Goal: Task Accomplishment & Management: Manage account settings

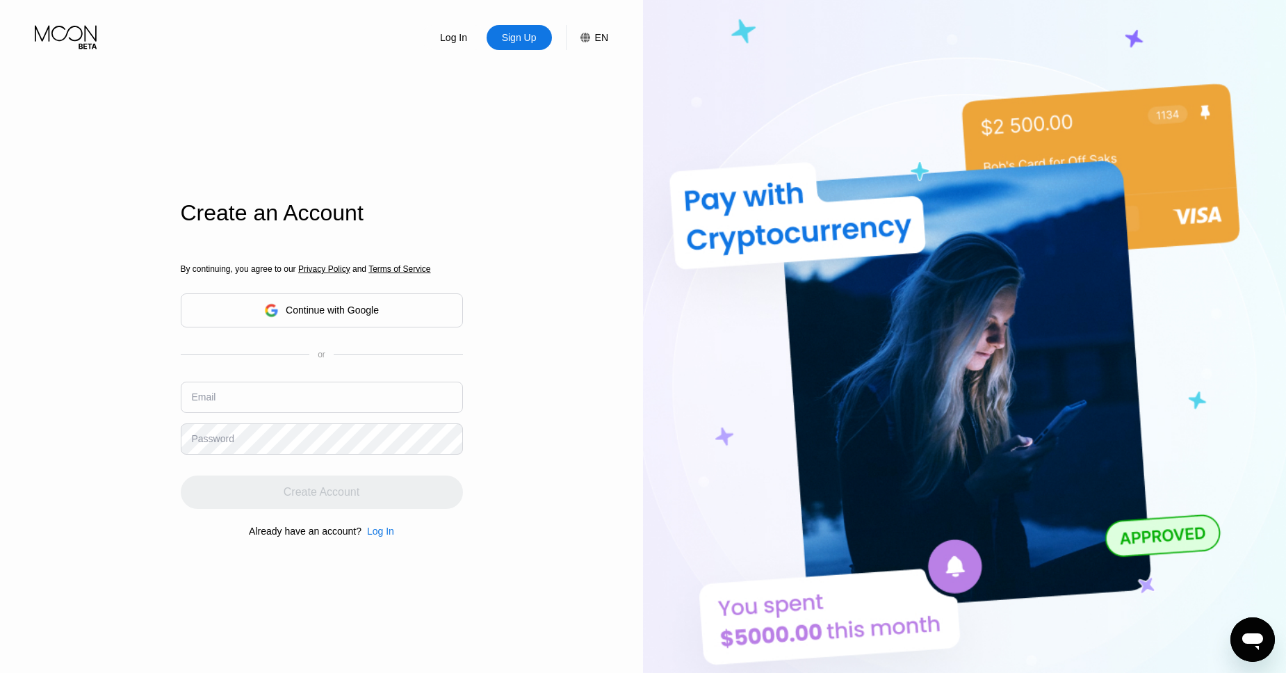
click at [265, 393] on input "text" at bounding box center [322, 396] width 282 height 31
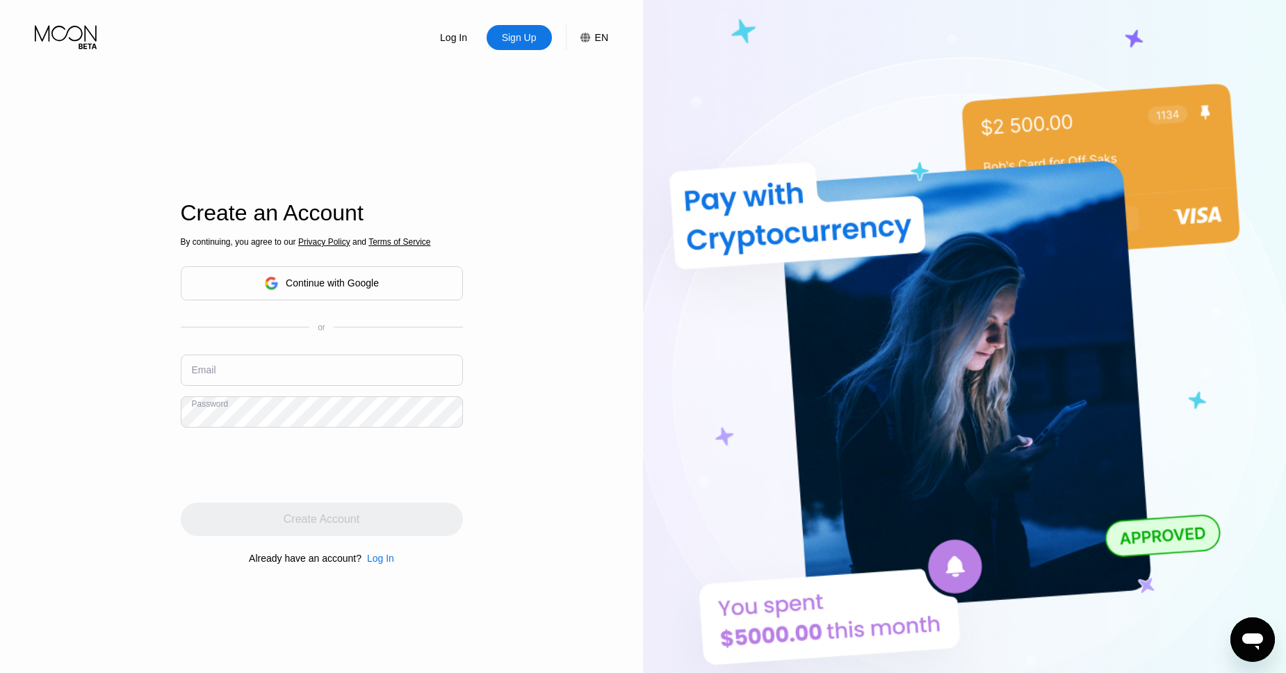
click at [375, 557] on div "Log In" at bounding box center [380, 557] width 27 height 11
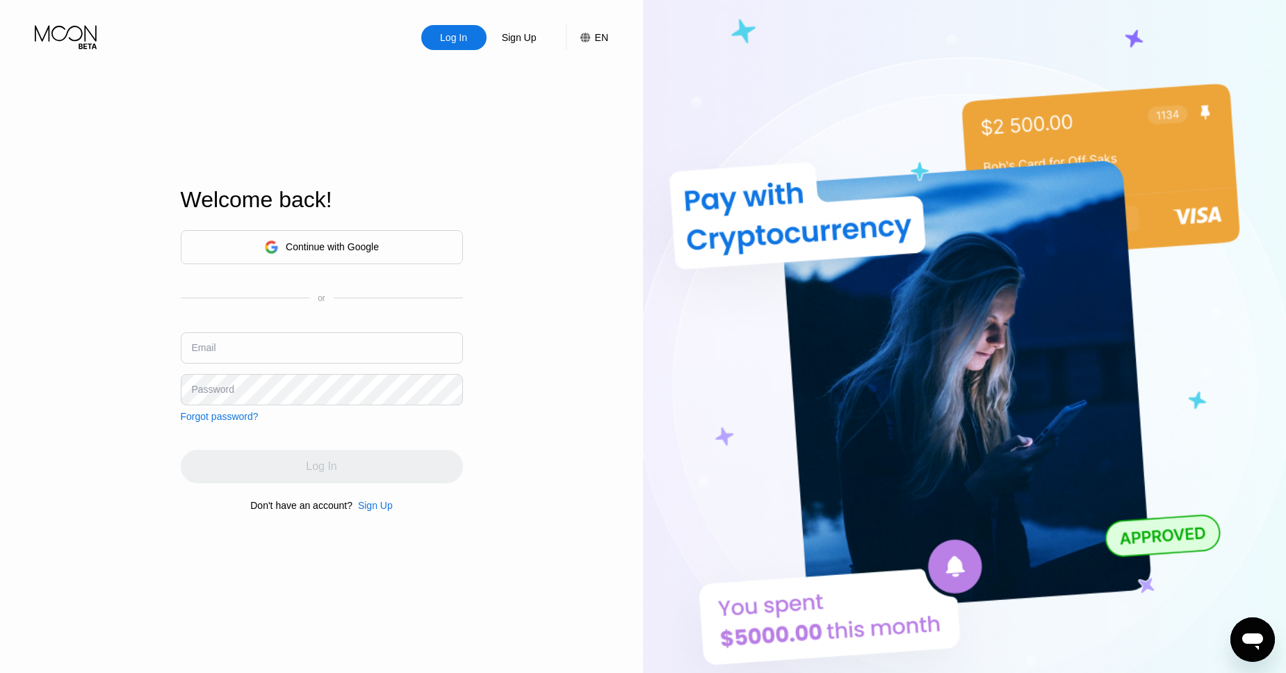
click at [226, 352] on input "text" at bounding box center [322, 347] width 282 height 31
click at [200, 329] on div "Continue with Google or Email Password Forgot password?" at bounding box center [322, 326] width 282 height 192
click at [221, 345] on input "text" at bounding box center [322, 347] width 282 height 31
type input "[EMAIL_ADDRESS][DOMAIN_NAME]"
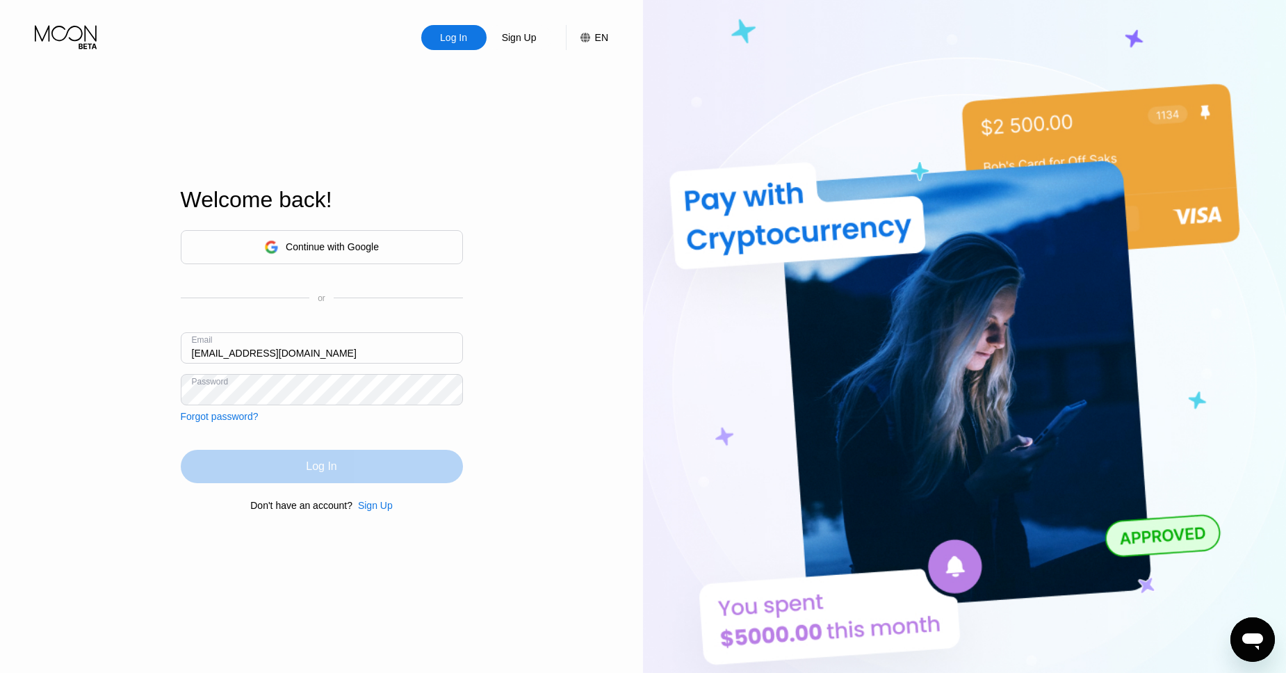
click at [315, 463] on div "Log In" at bounding box center [321, 466] width 31 height 14
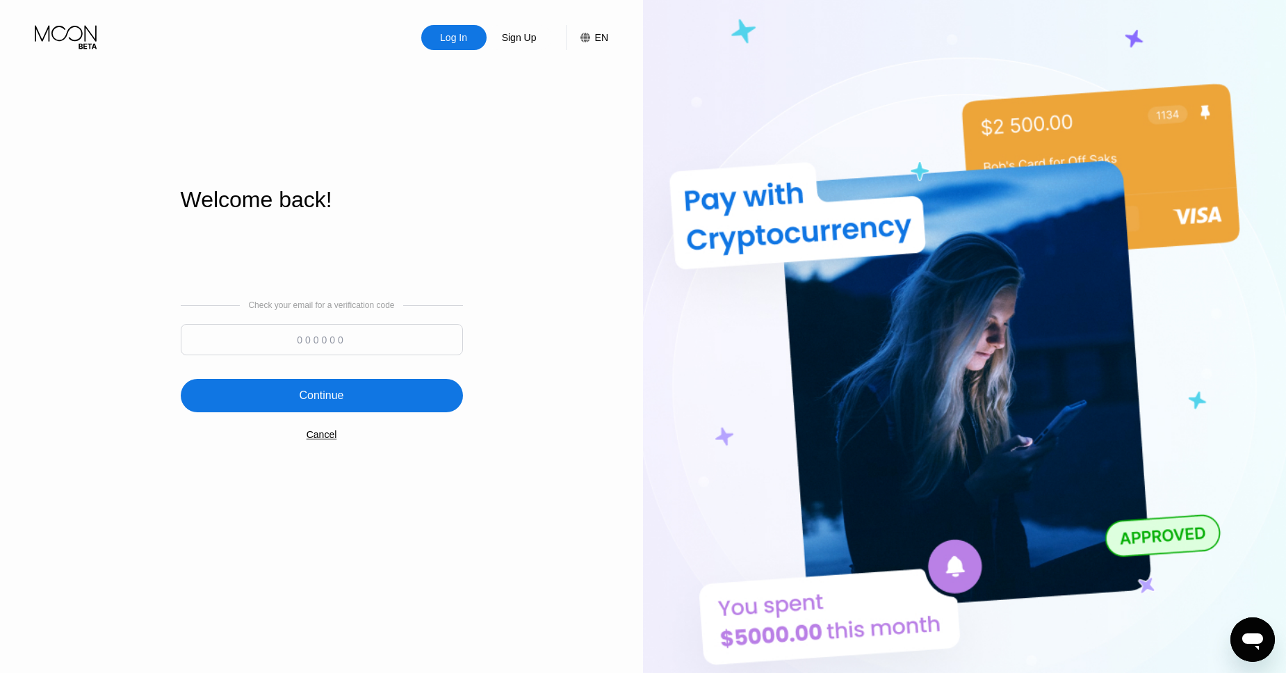
click at [315, 331] on input at bounding box center [322, 339] width 282 height 31
paste input "346805"
type input "346805"
click at [348, 400] on div "Continue" at bounding box center [322, 395] width 282 height 33
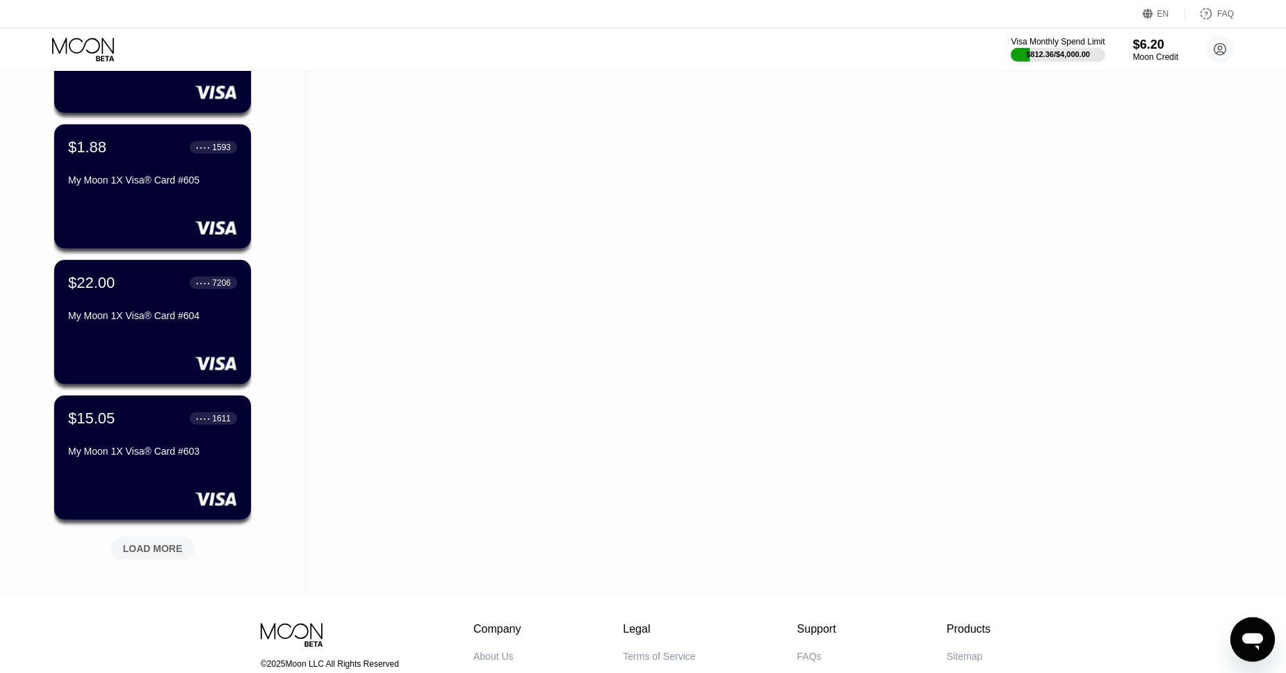
scroll to position [325, 0]
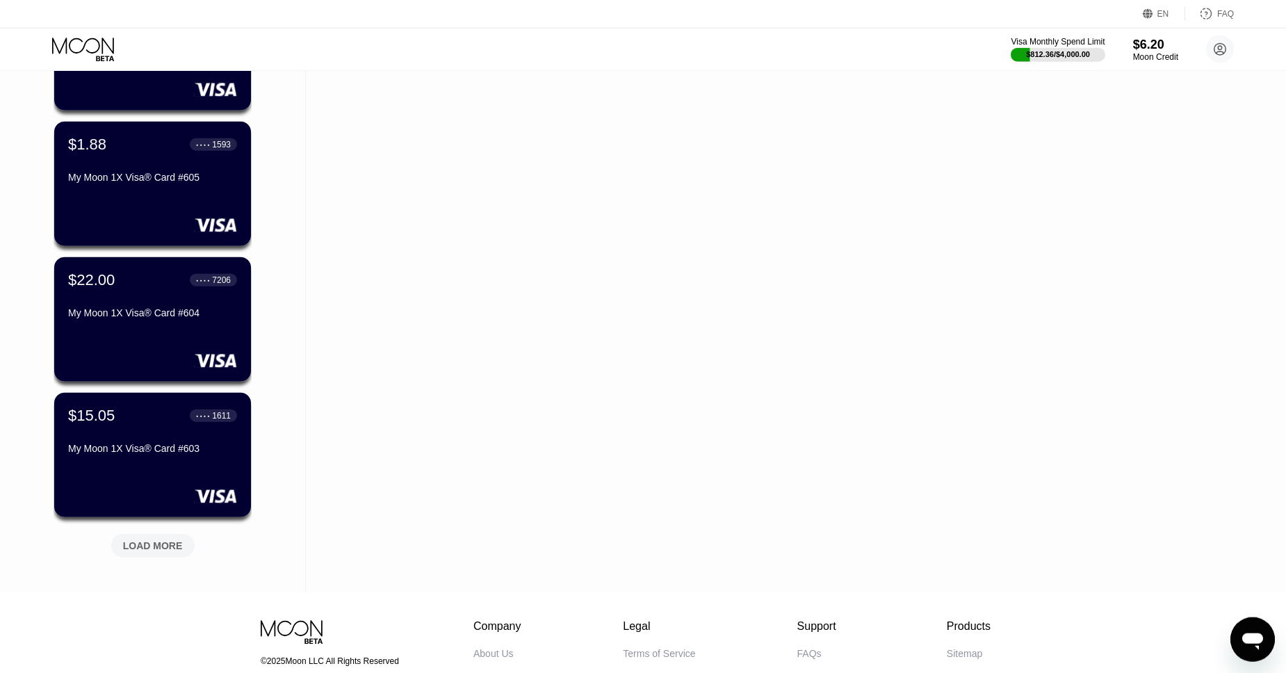
click at [145, 534] on div "LOAD MORE" at bounding box center [152, 546] width 83 height 24
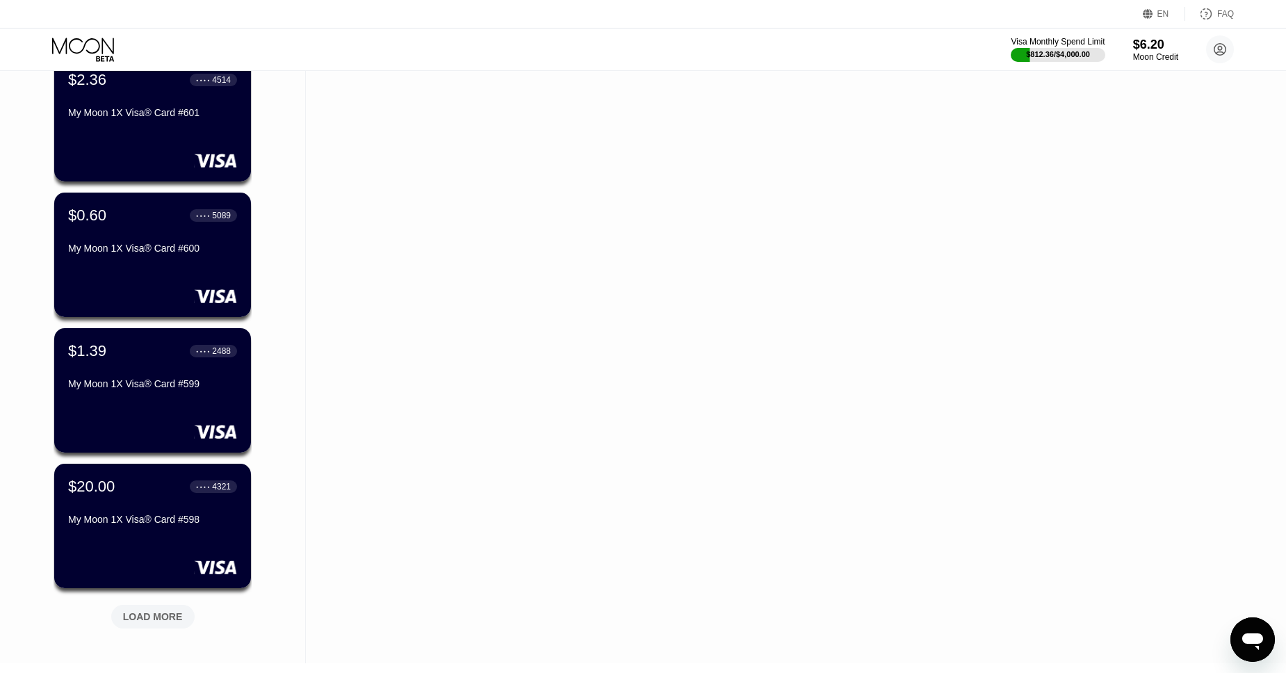
scroll to position [954, 0]
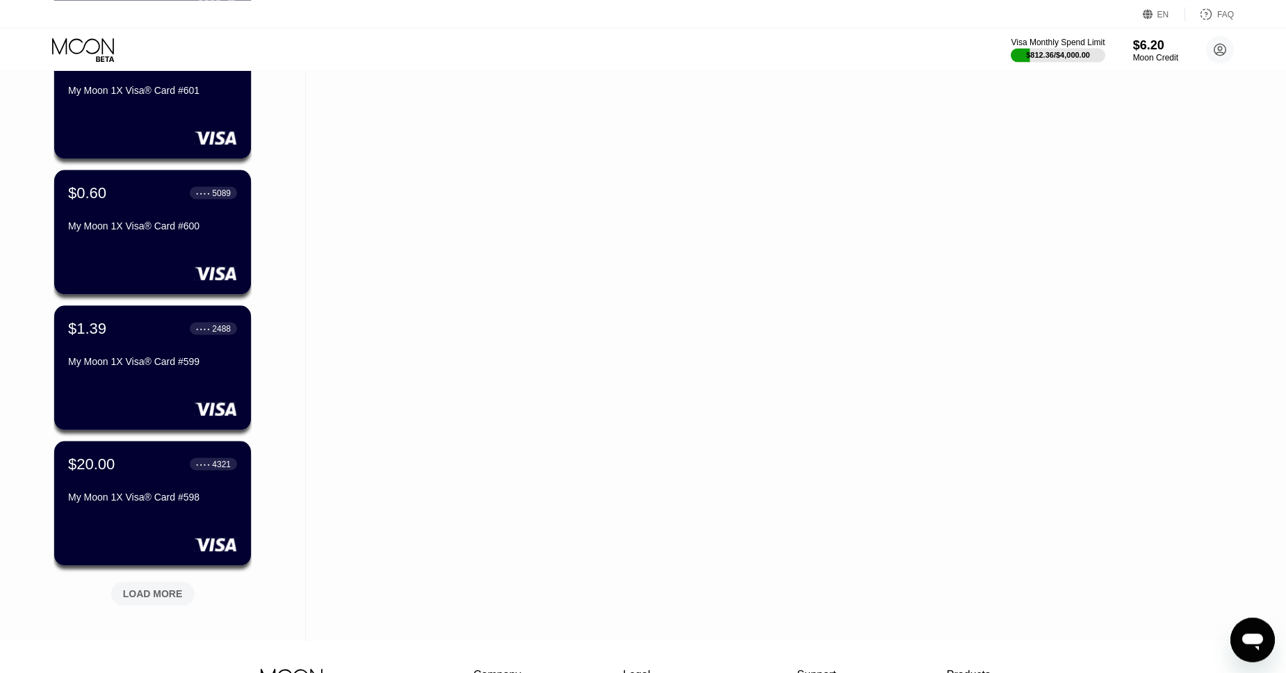
click at [145, 588] on div "LOAD MORE" at bounding box center [153, 593] width 60 height 13
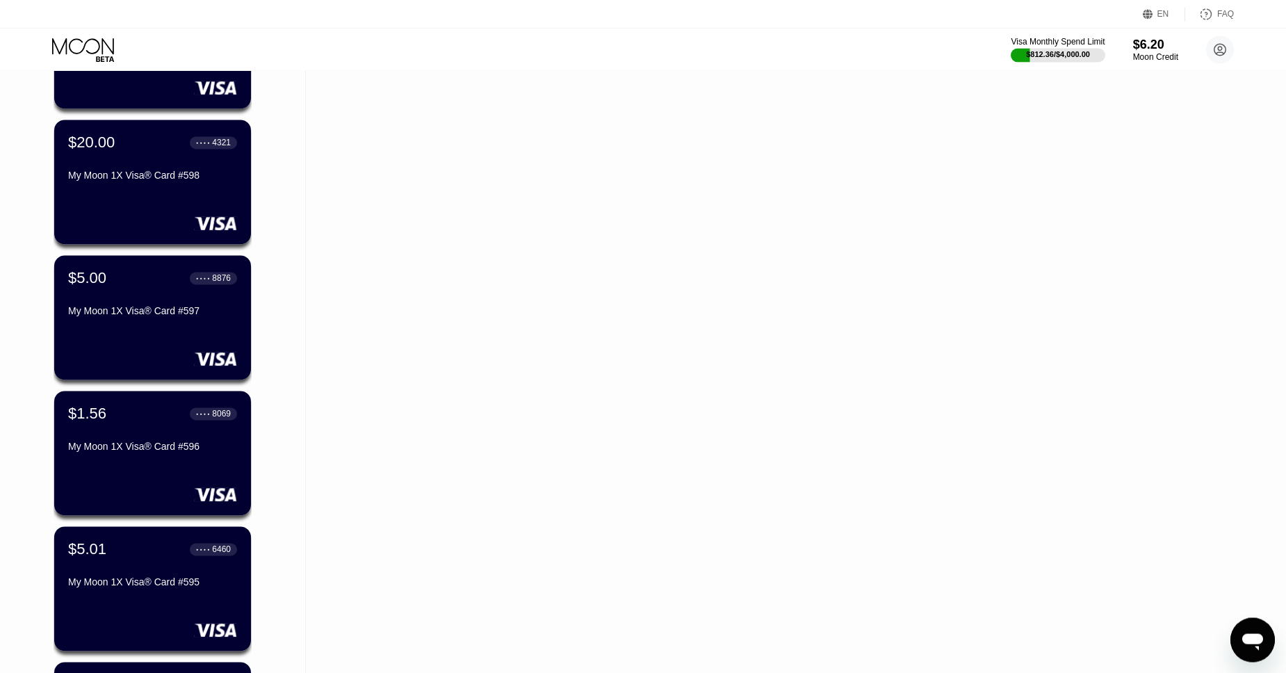
scroll to position [1289, 0]
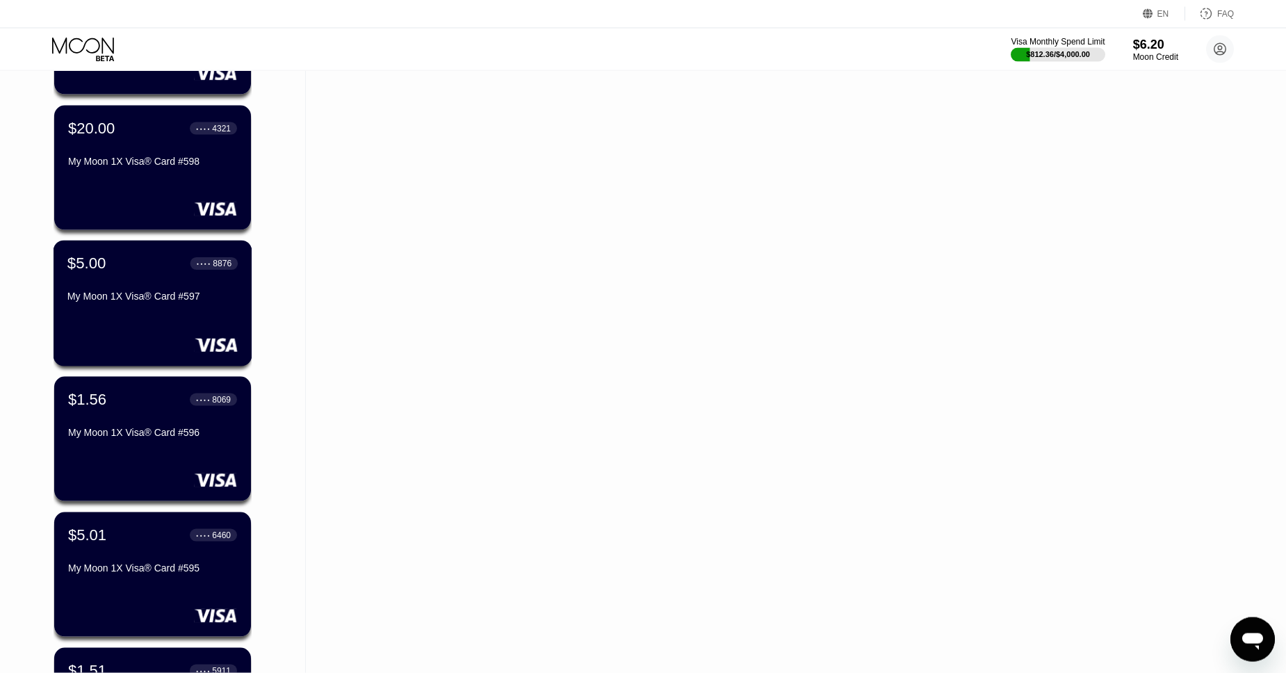
click at [133, 256] on div "$5.00 ● ● ● ● 8876" at bounding box center [152, 263] width 170 height 18
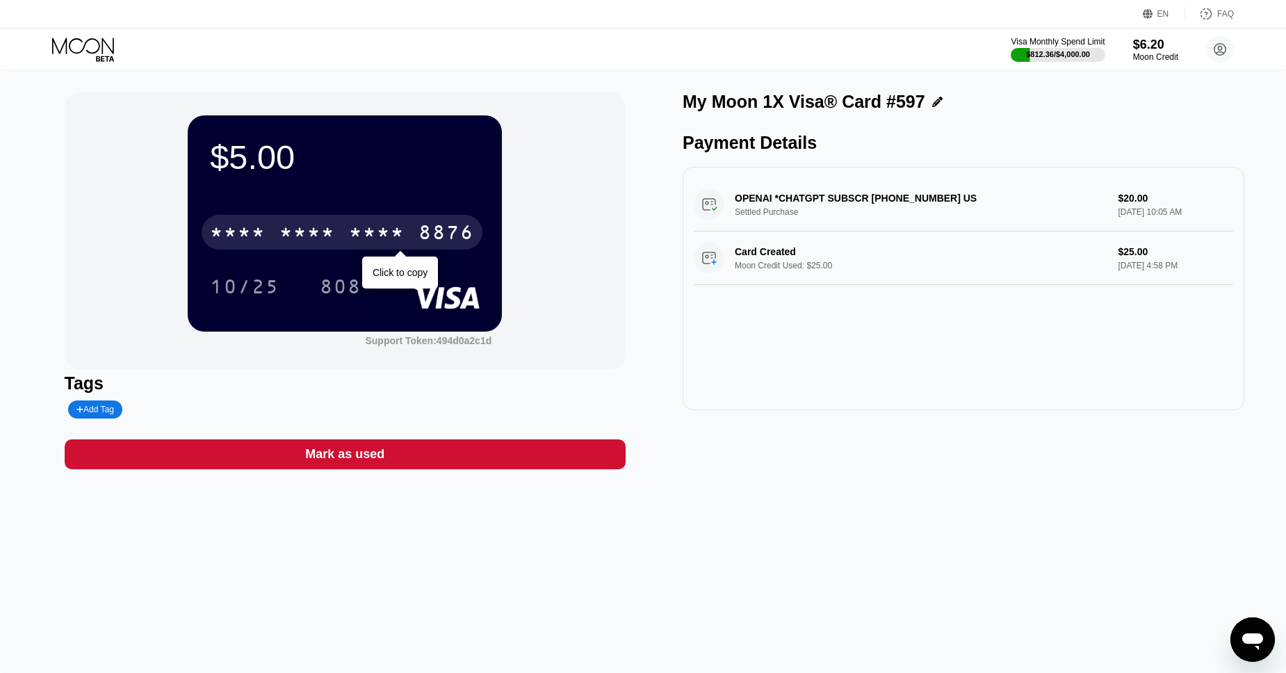
click at [375, 231] on div "* * * *" at bounding box center [377, 234] width 56 height 22
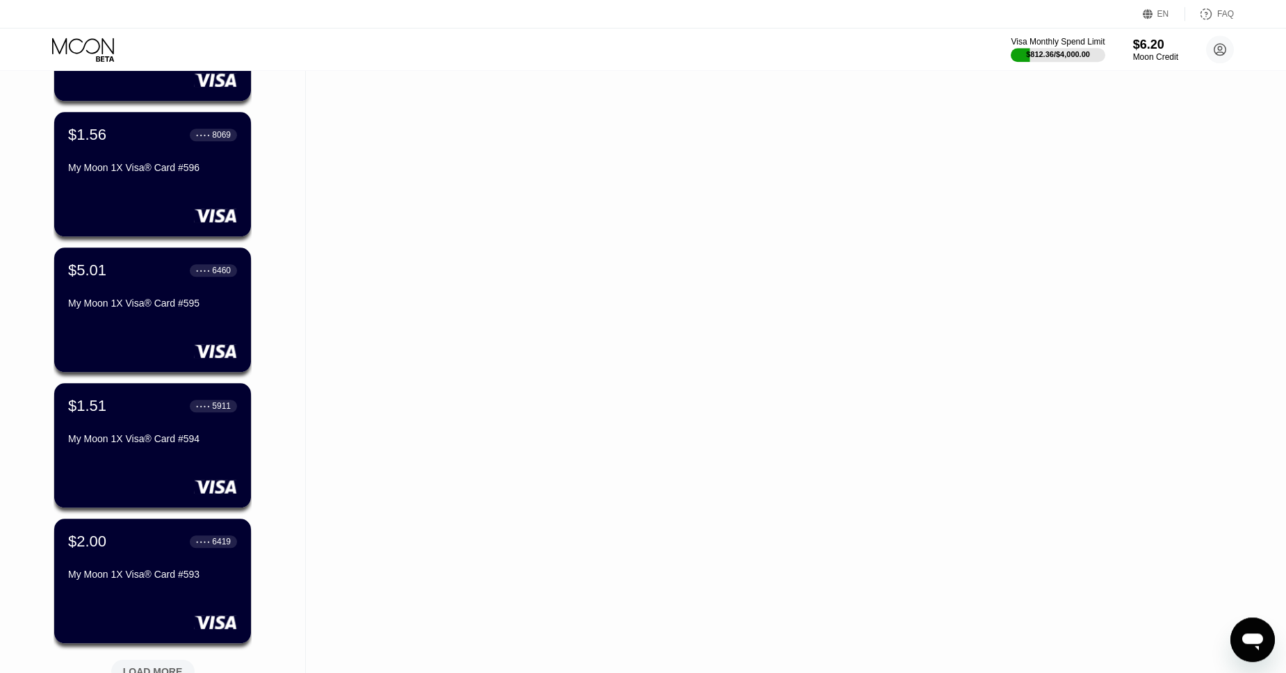
scroll to position [1537, 0]
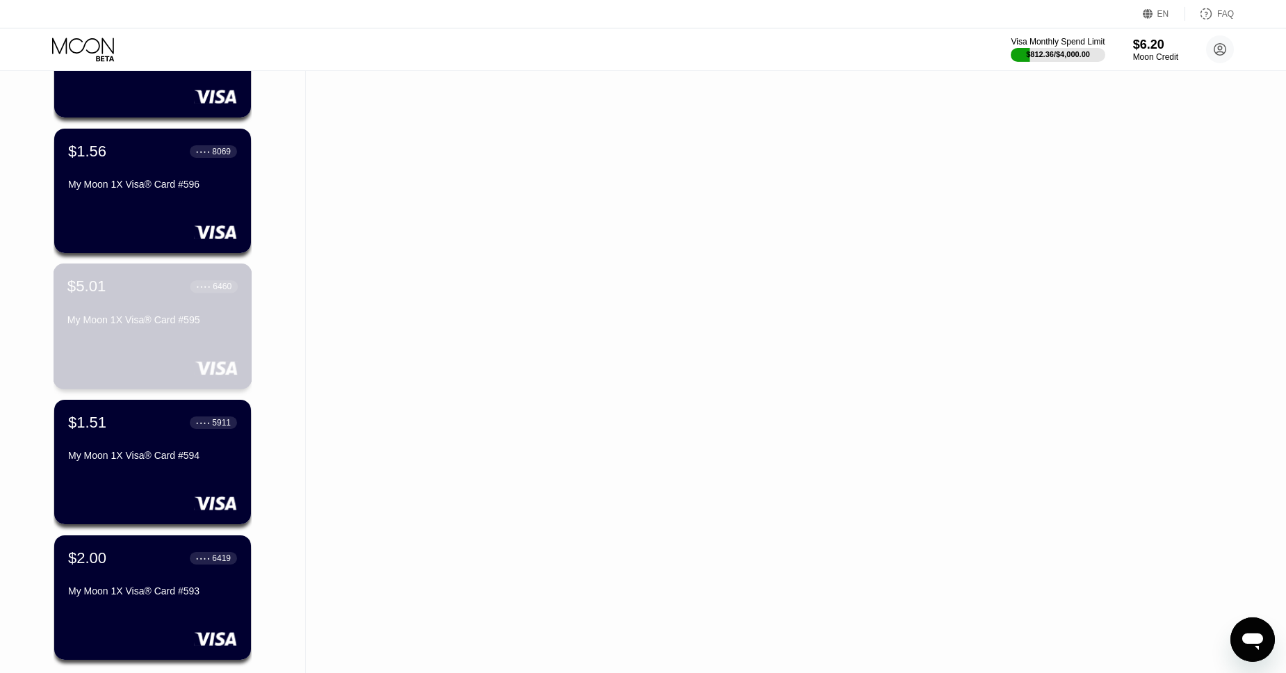
click at [154, 283] on div "$5.01 ● ● ● ● 6460" at bounding box center [152, 286] width 170 height 18
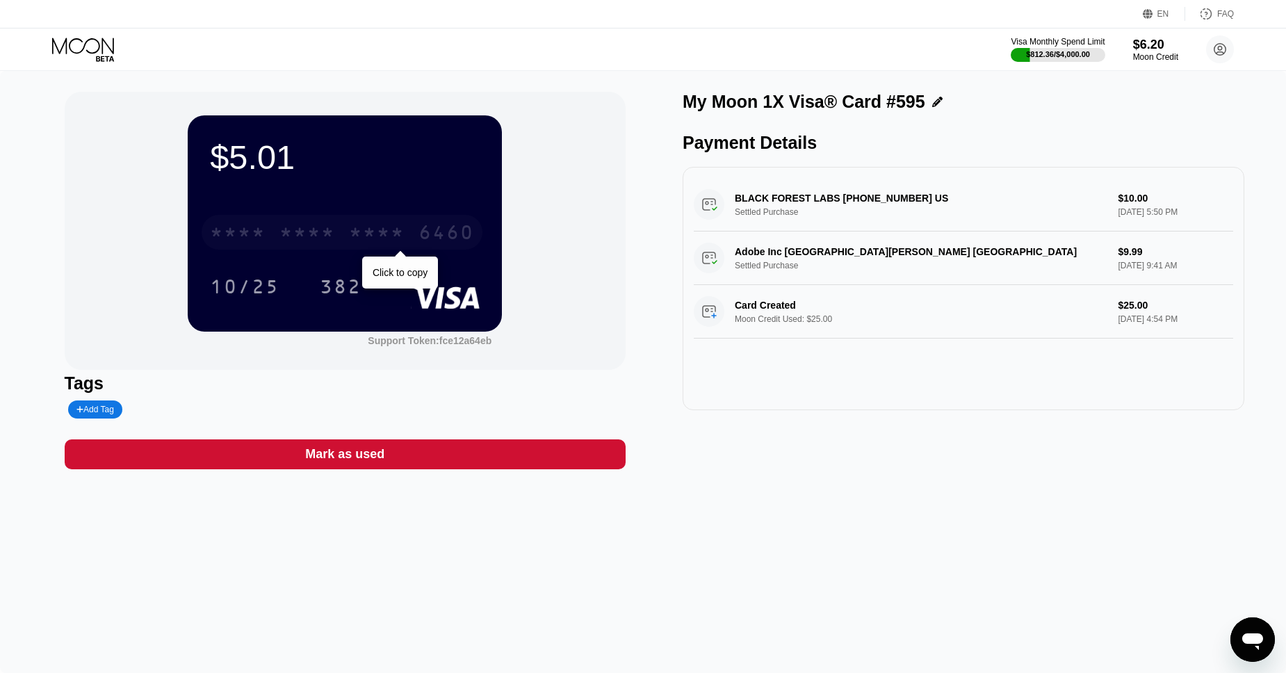
click at [413, 233] on div "* * * * * * * * * * * * 6460" at bounding box center [342, 232] width 281 height 35
click at [429, 232] on div "6460" at bounding box center [446, 234] width 56 height 22
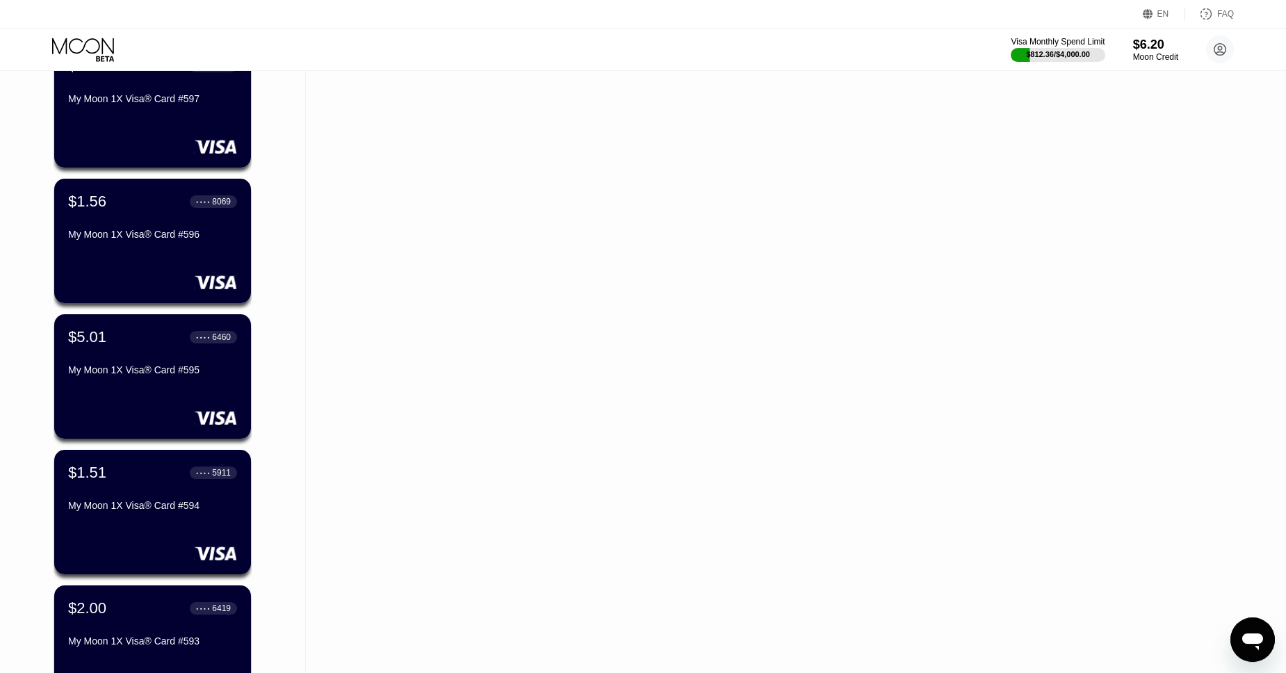
scroll to position [1806, 0]
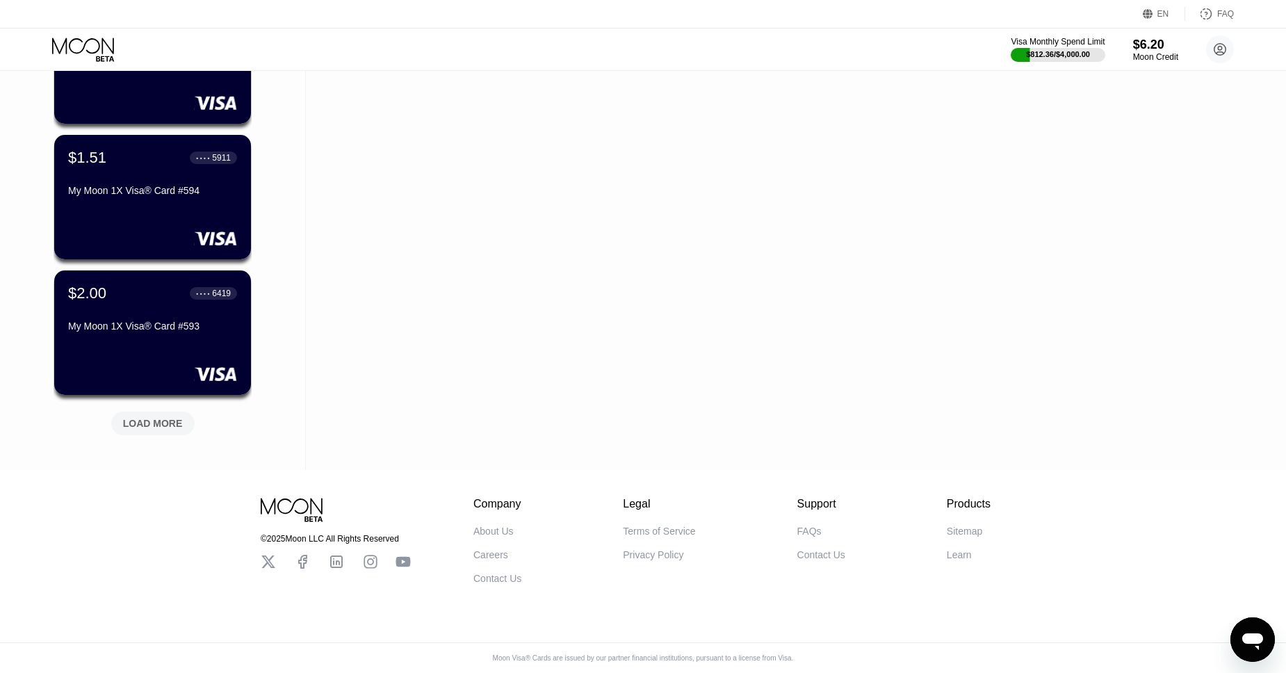
click at [161, 413] on div "LOAD MORE" at bounding box center [152, 423] width 83 height 24
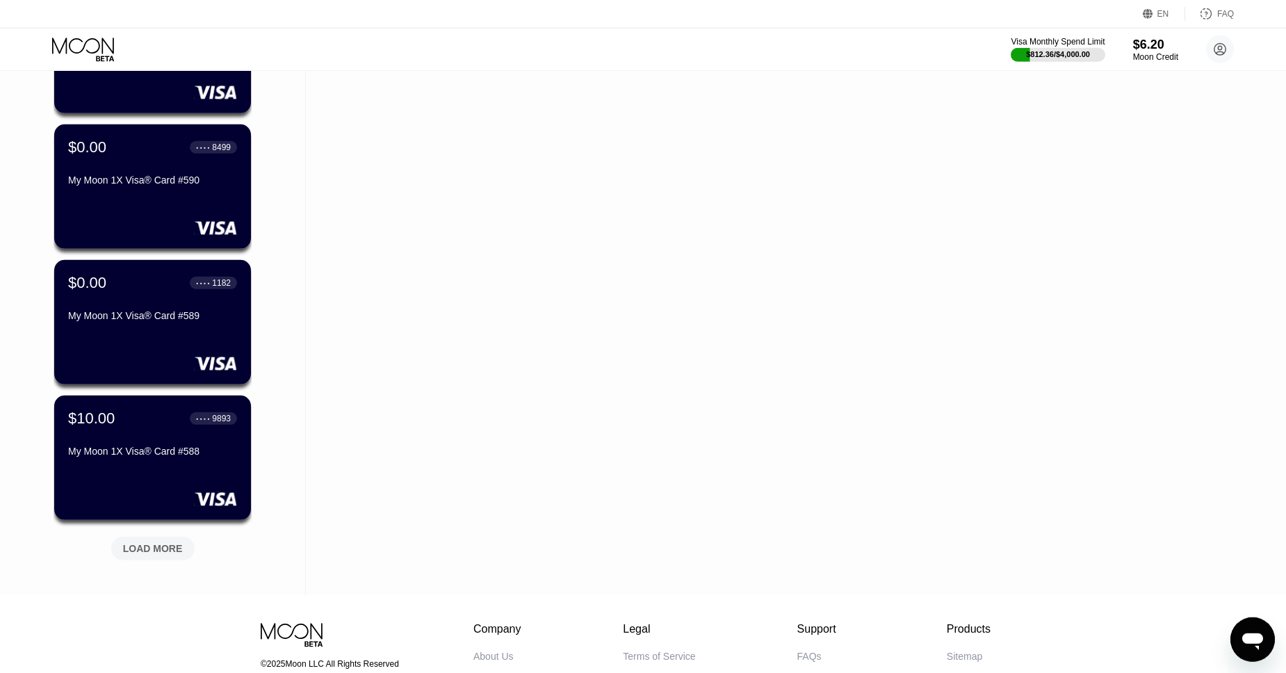
scroll to position [2361, 0]
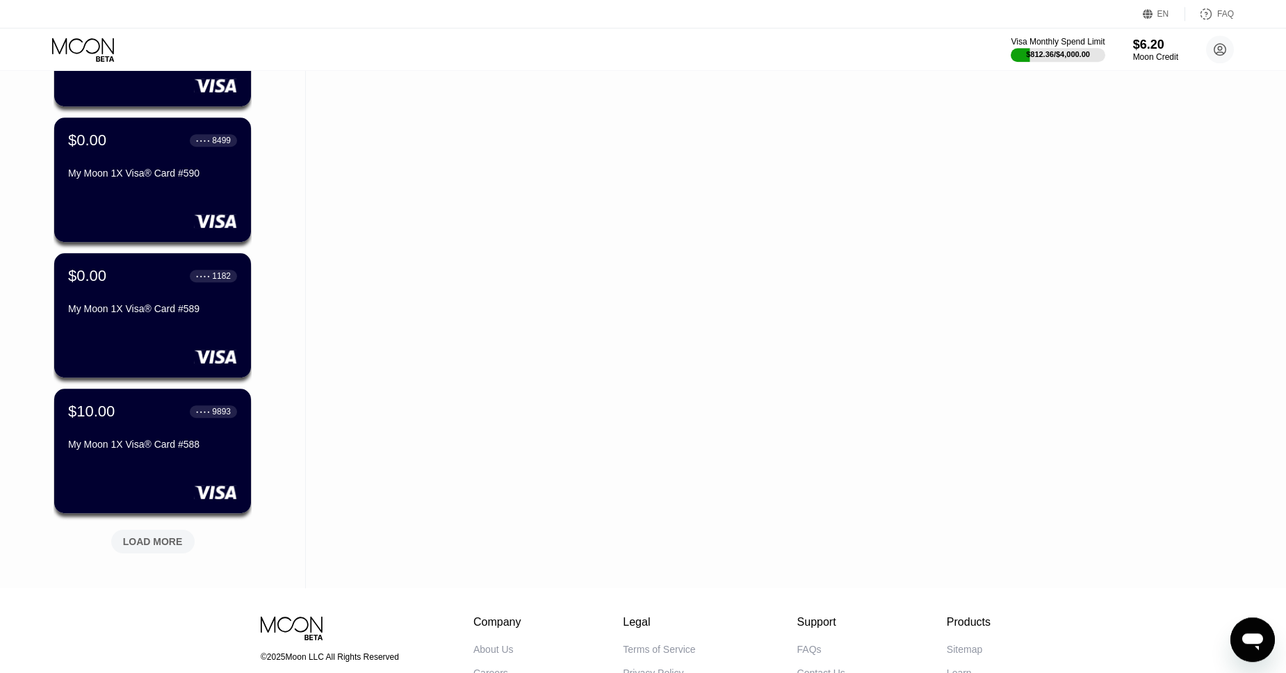
click at [165, 539] on div "LOAD MORE" at bounding box center [153, 541] width 60 height 13
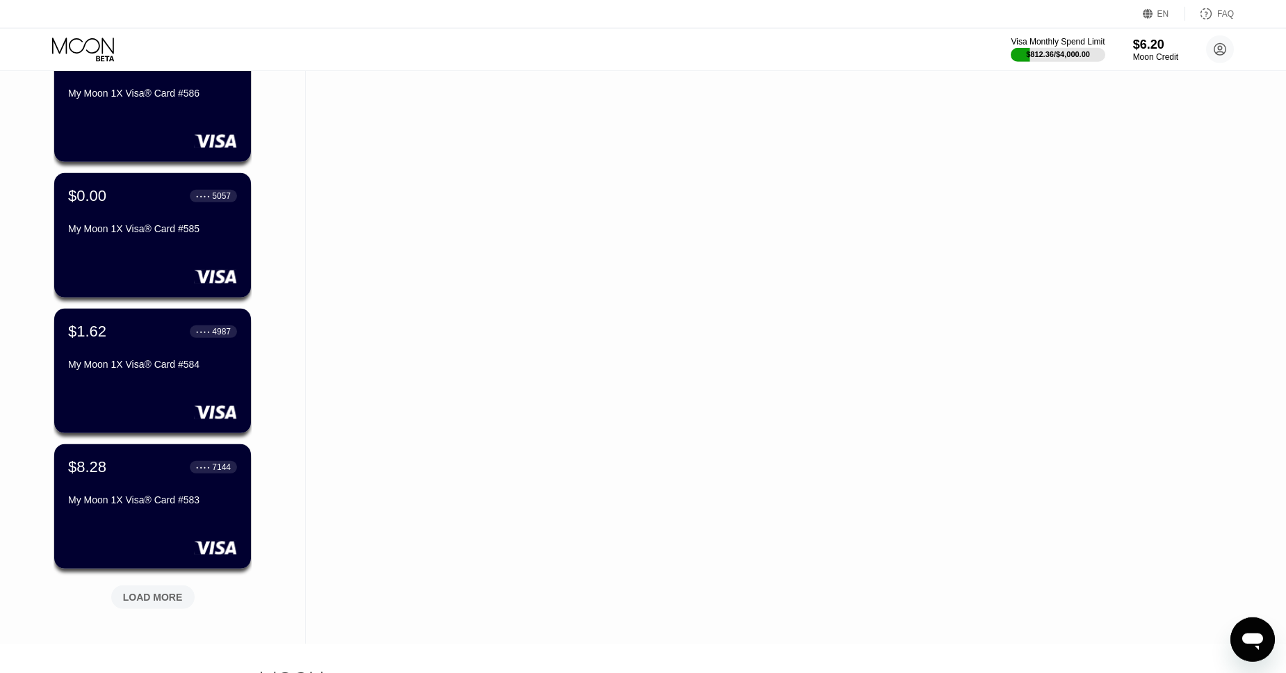
scroll to position [2987, 0]
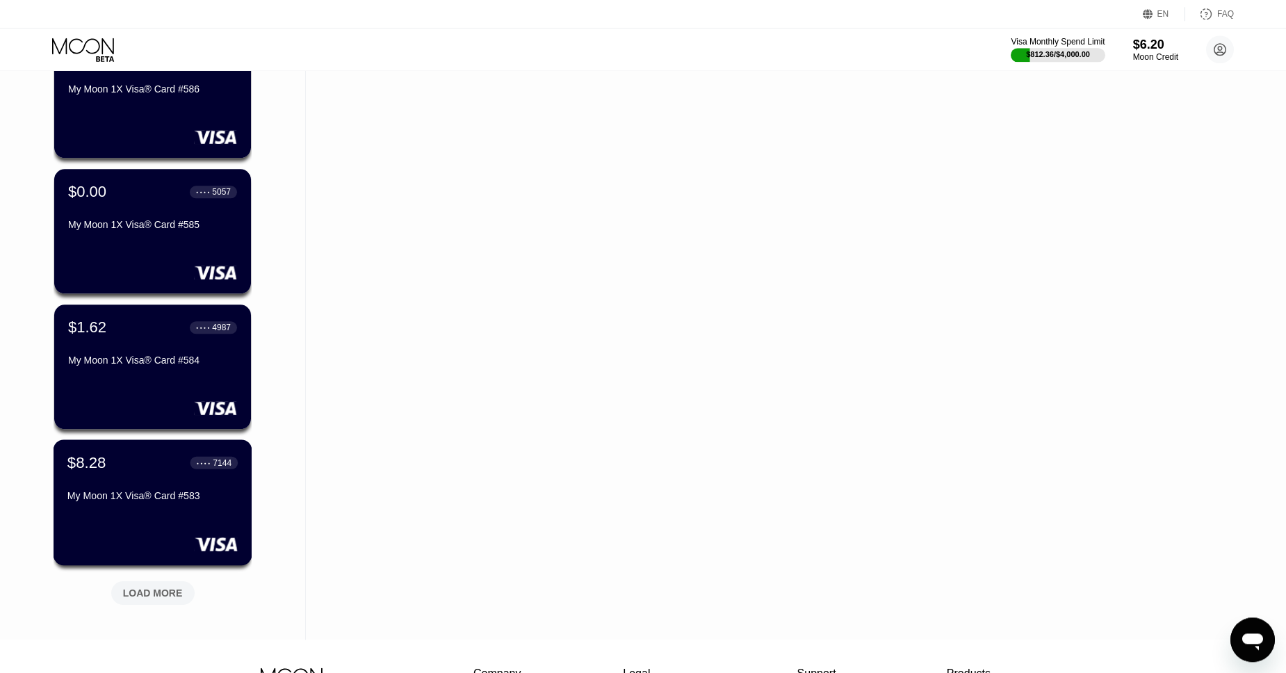
click at [151, 468] on div "$8.28 ● ● ● ● 7144" at bounding box center [152, 462] width 170 height 18
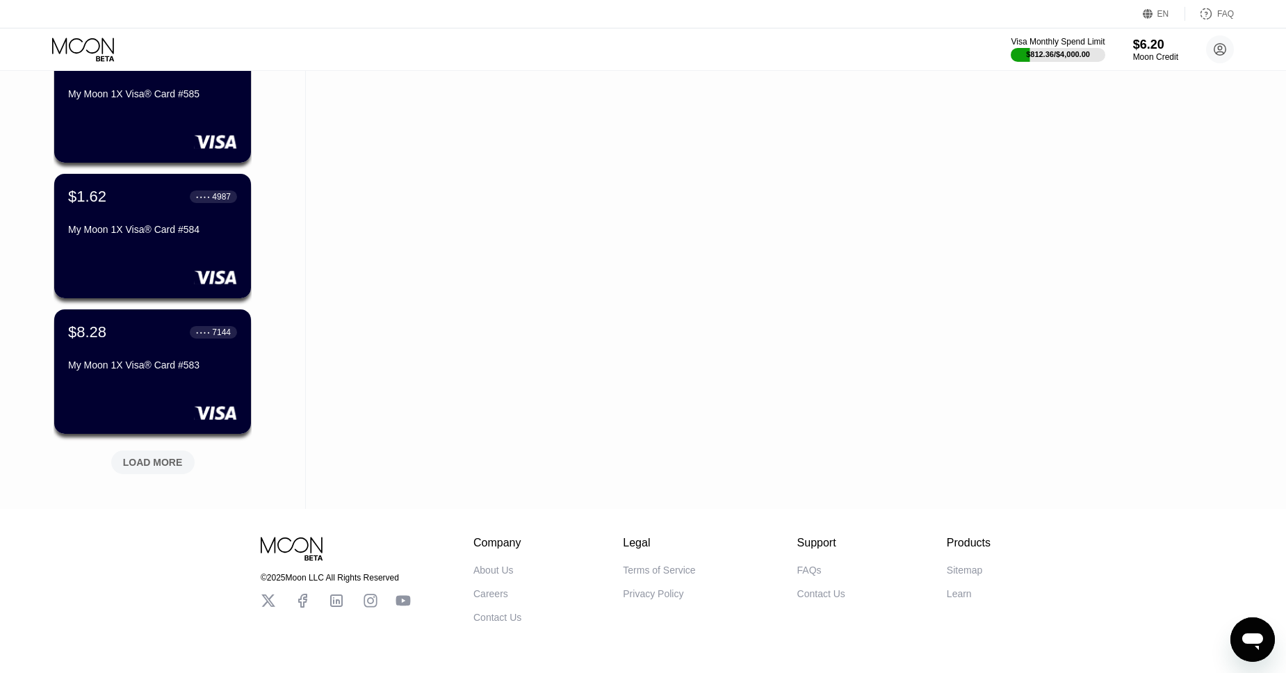
scroll to position [3121, 0]
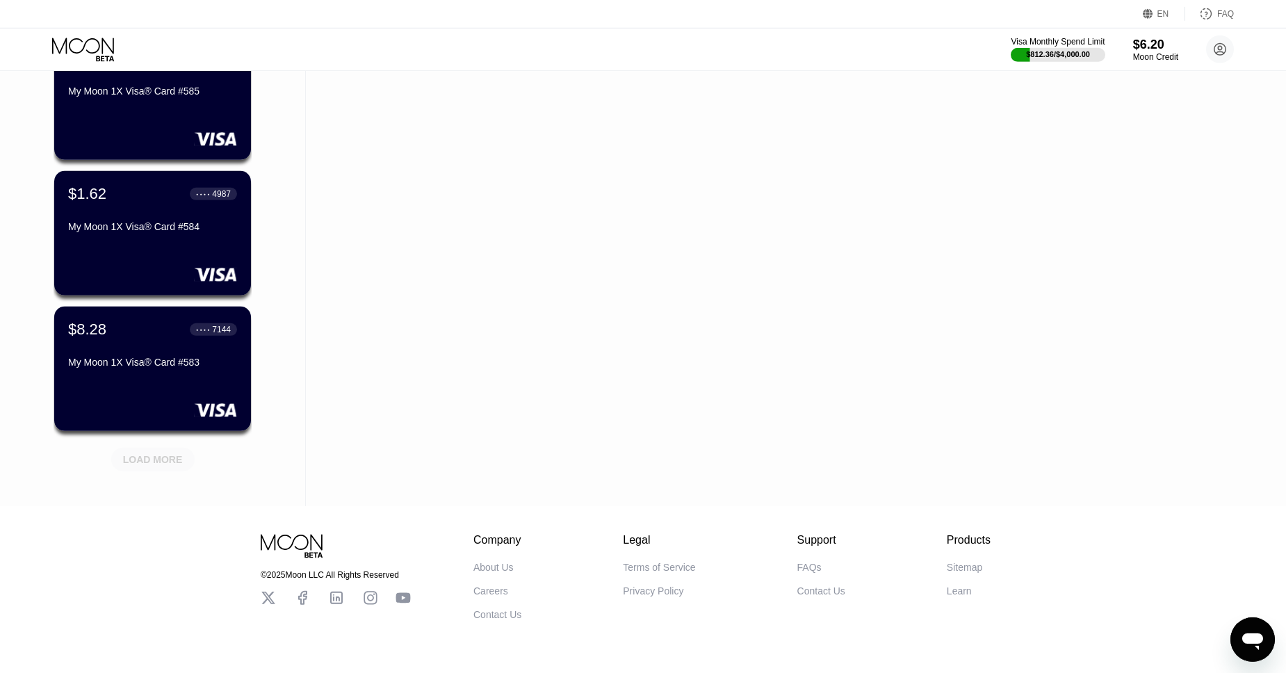
click at [167, 461] on div "LOAD MORE" at bounding box center [153, 459] width 60 height 13
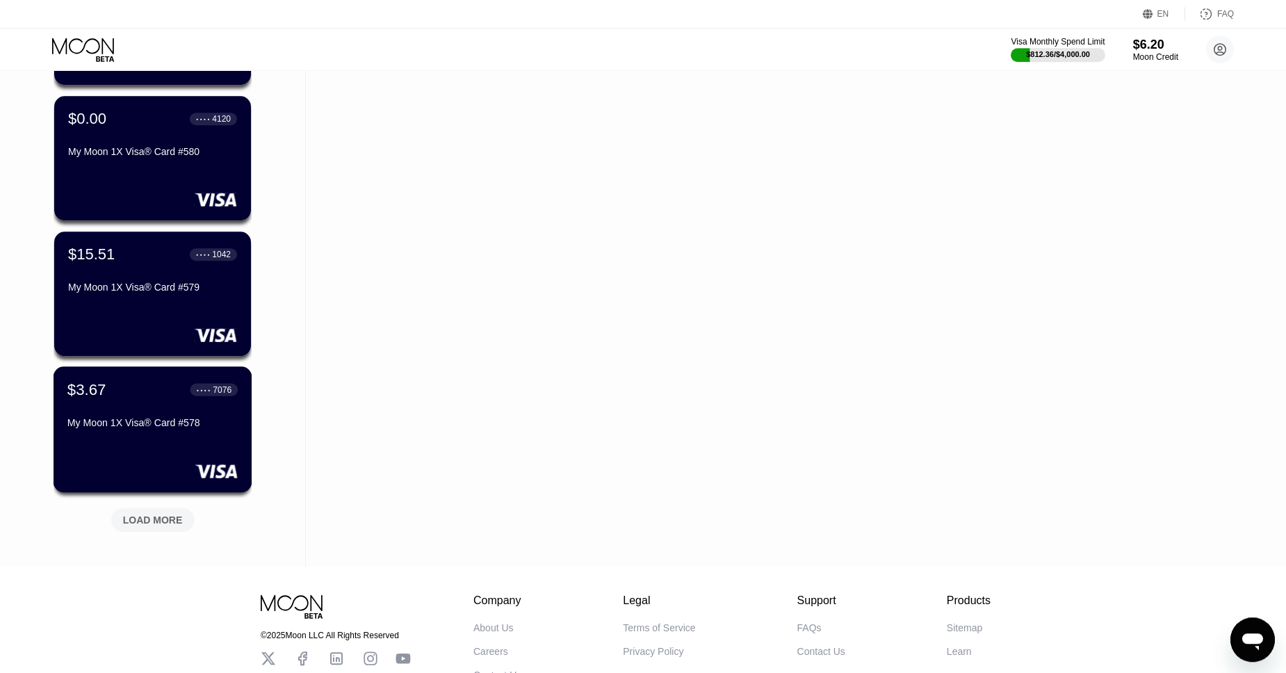
scroll to position [3759, 0]
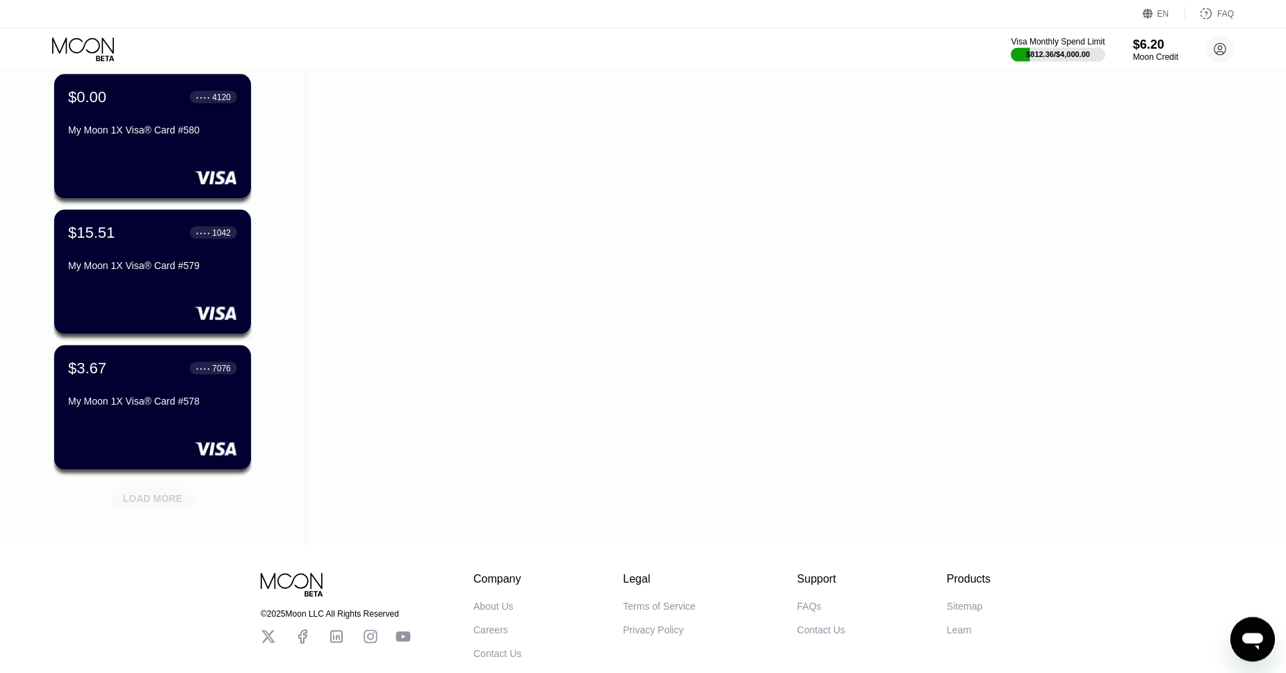
click at [147, 498] on div "LOAD MORE" at bounding box center [153, 498] width 60 height 13
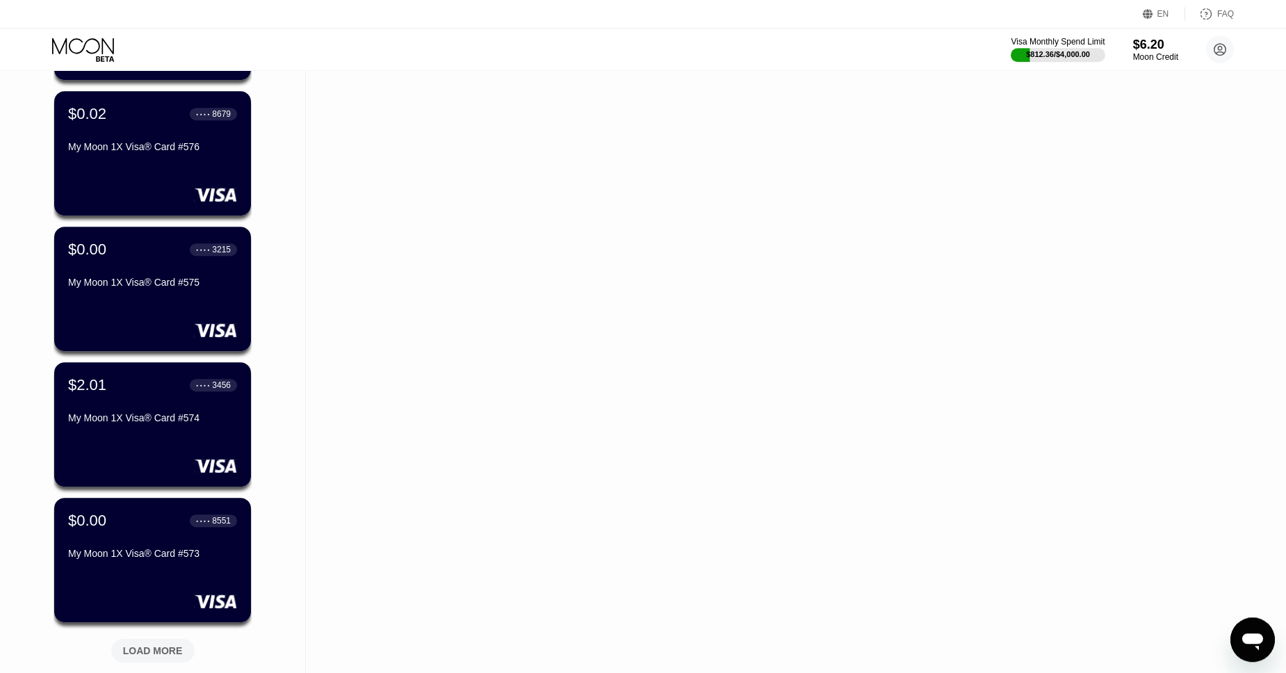
scroll to position [4291, 0]
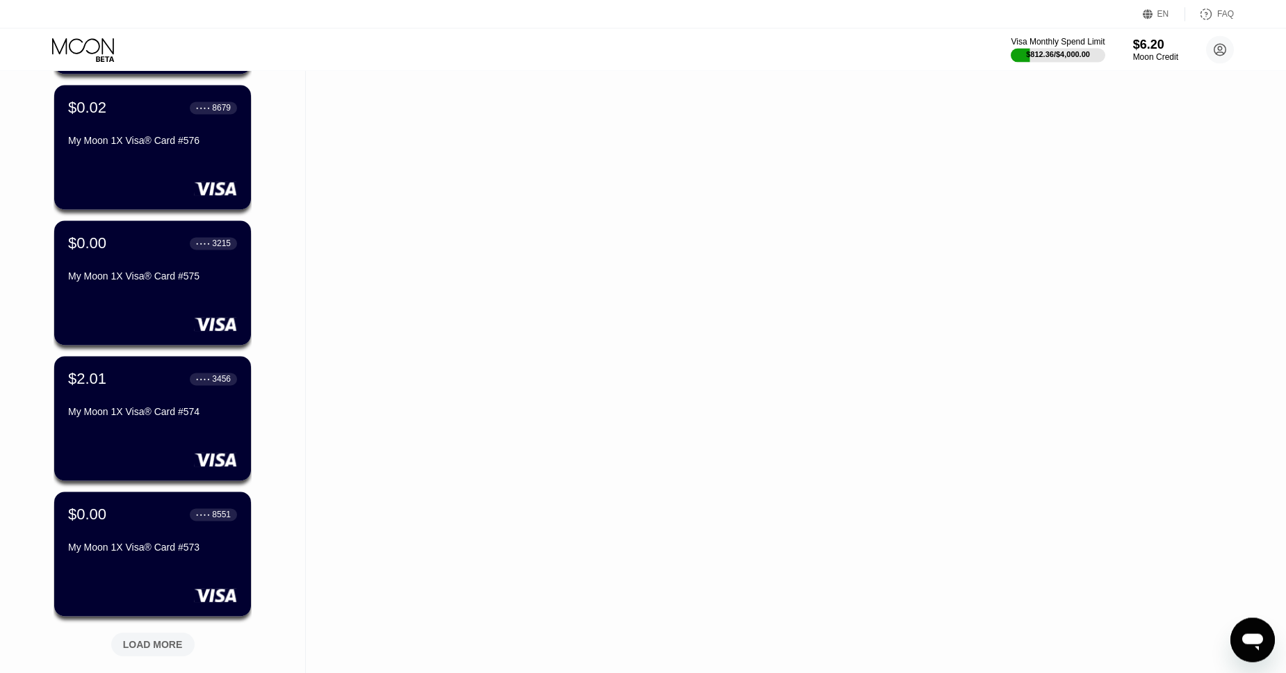
click at [160, 639] on div "LOAD MORE" at bounding box center [153, 644] width 60 height 13
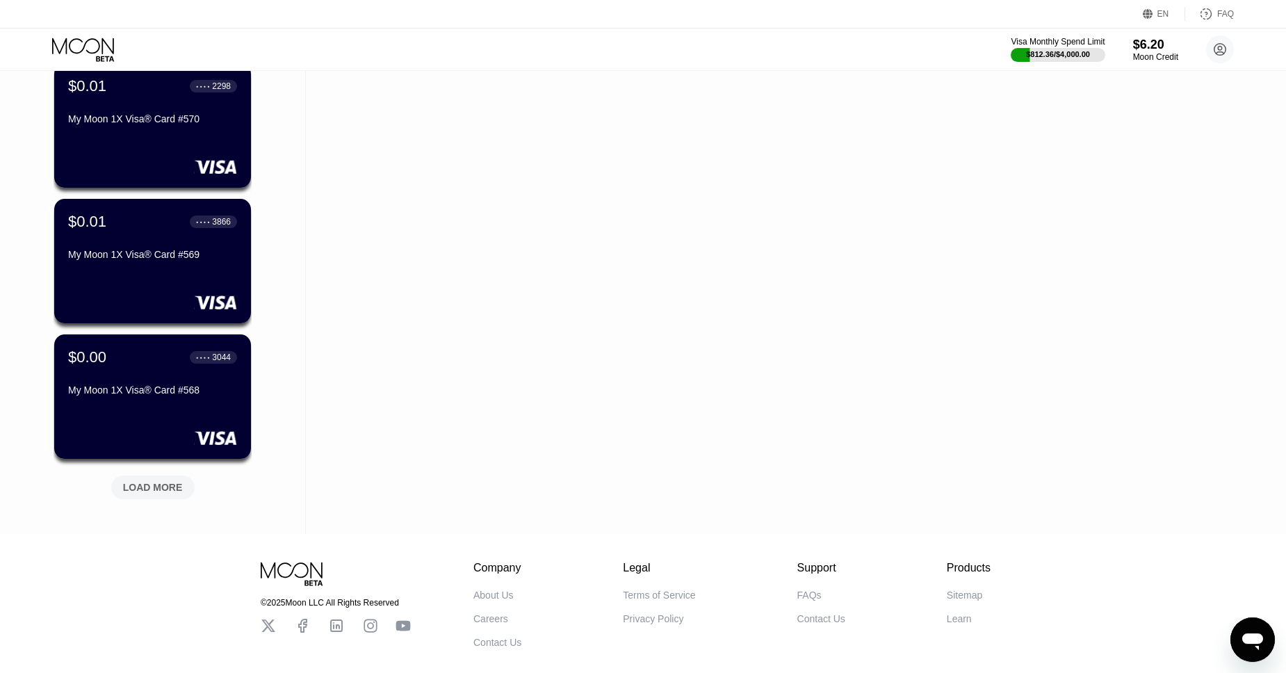
scroll to position [5134, 0]
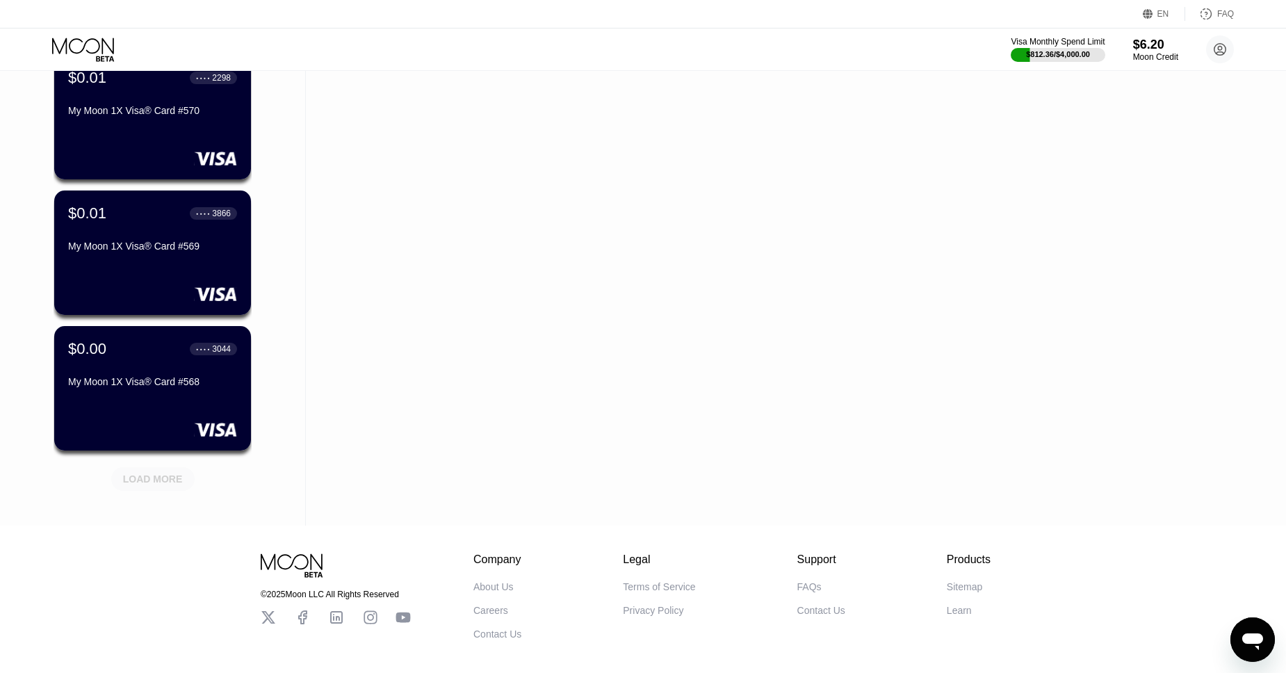
click at [149, 467] on div "LOAD MORE" at bounding box center [153, 475] width 104 height 29
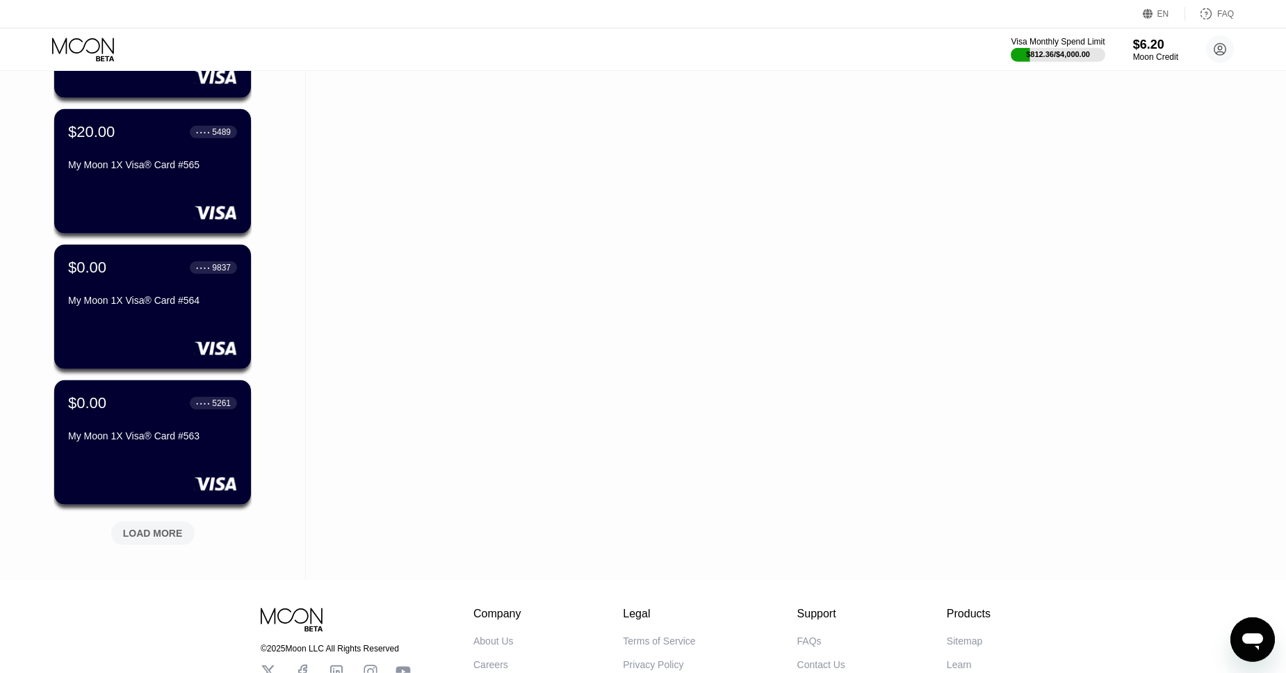
scroll to position [5765, 0]
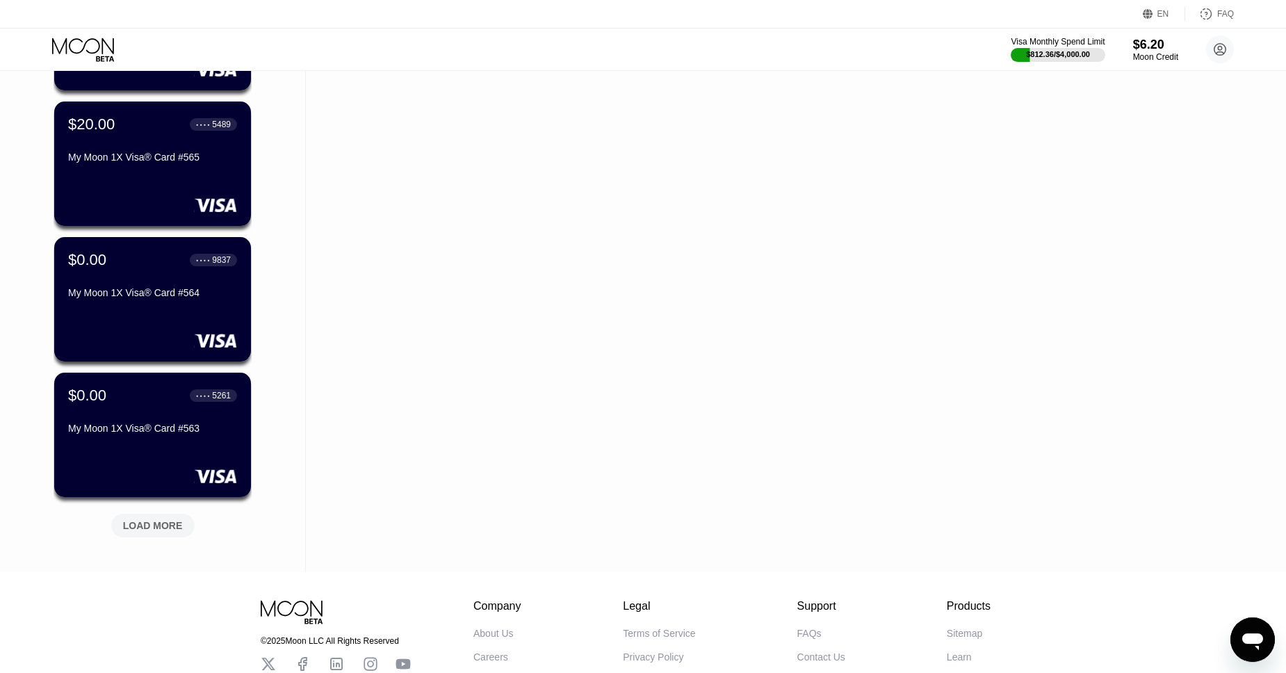
click at [165, 527] on div "LOAD MORE" at bounding box center [153, 525] width 60 height 13
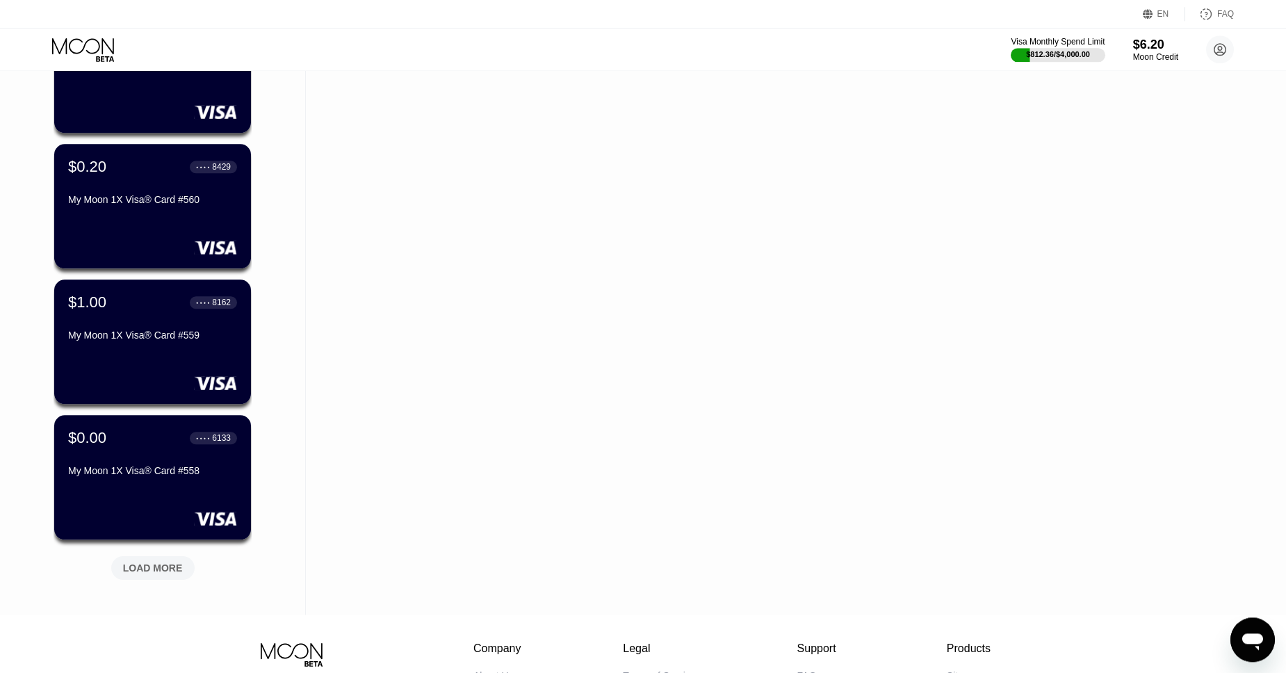
scroll to position [6418, 0]
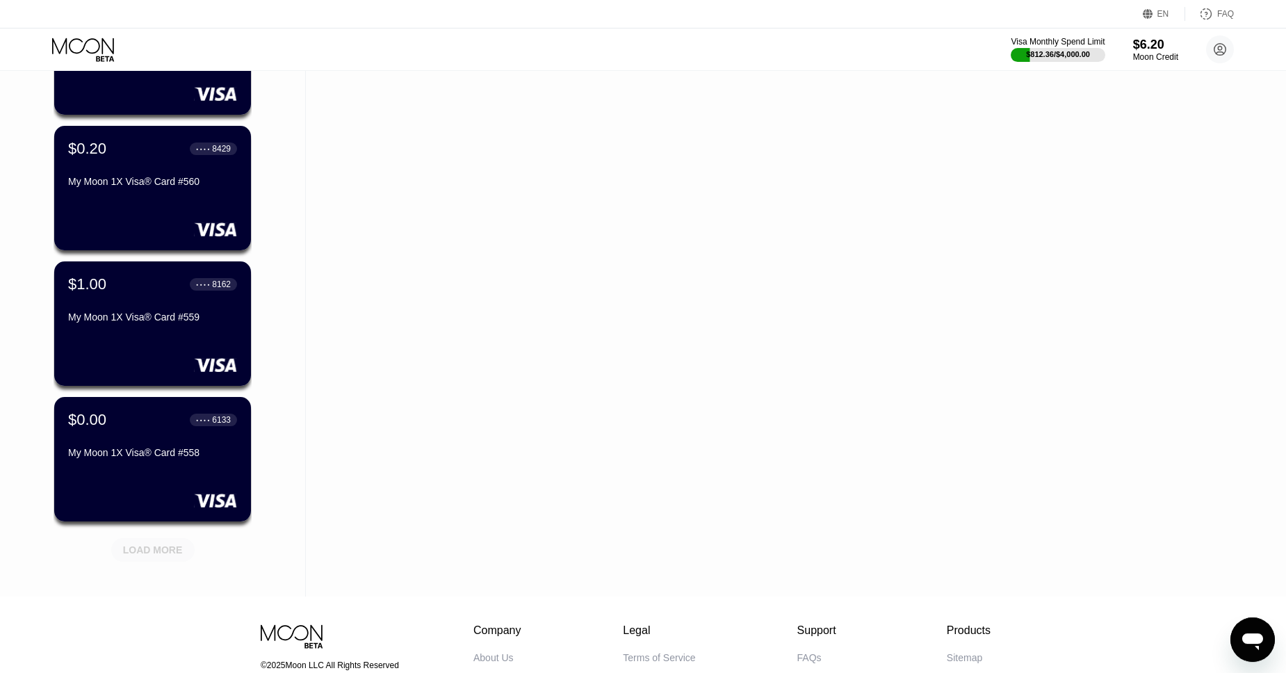
click at [182, 536] on div "LOAD MORE" at bounding box center [153, 546] width 104 height 29
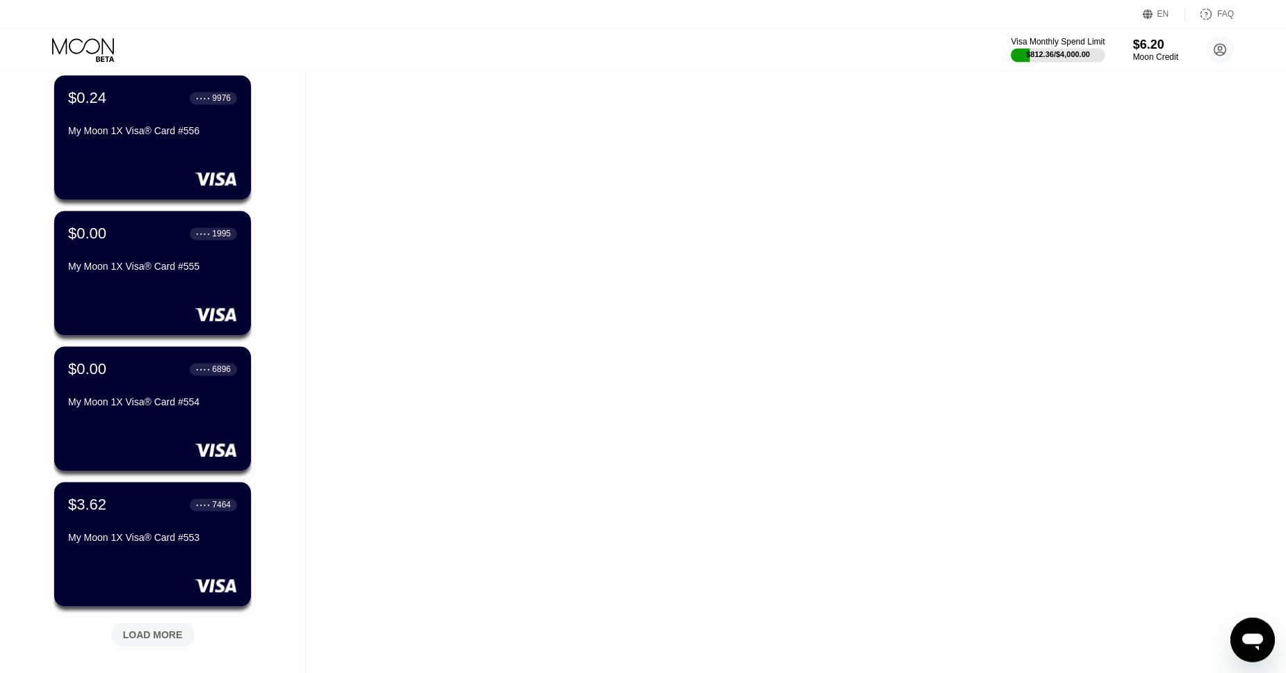
scroll to position [7016, 0]
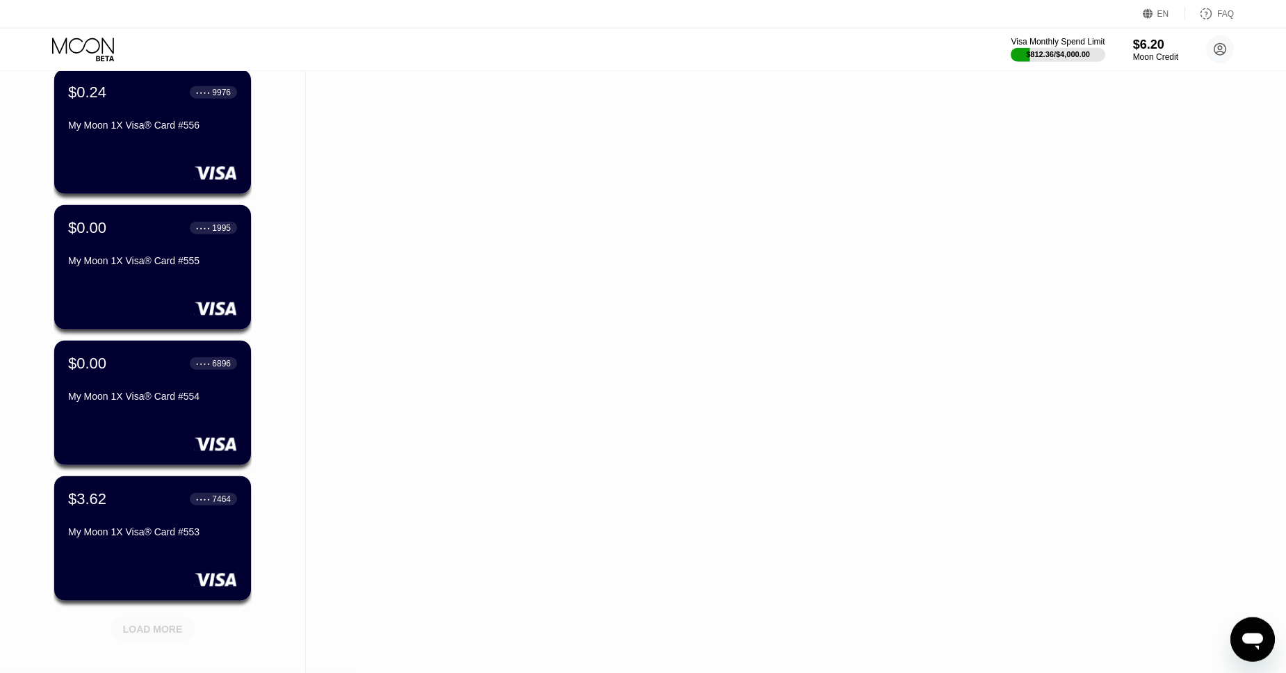
click at [135, 622] on div "LOAD MORE" at bounding box center [152, 629] width 83 height 24
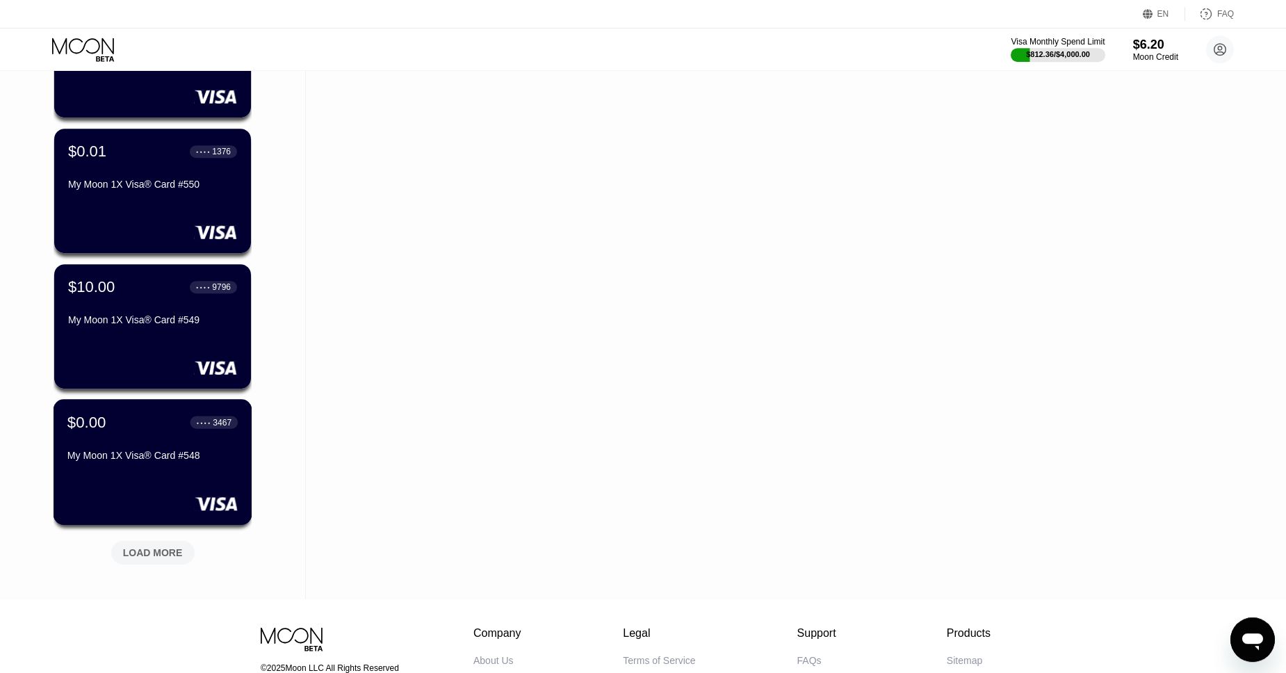
scroll to position [7776, 0]
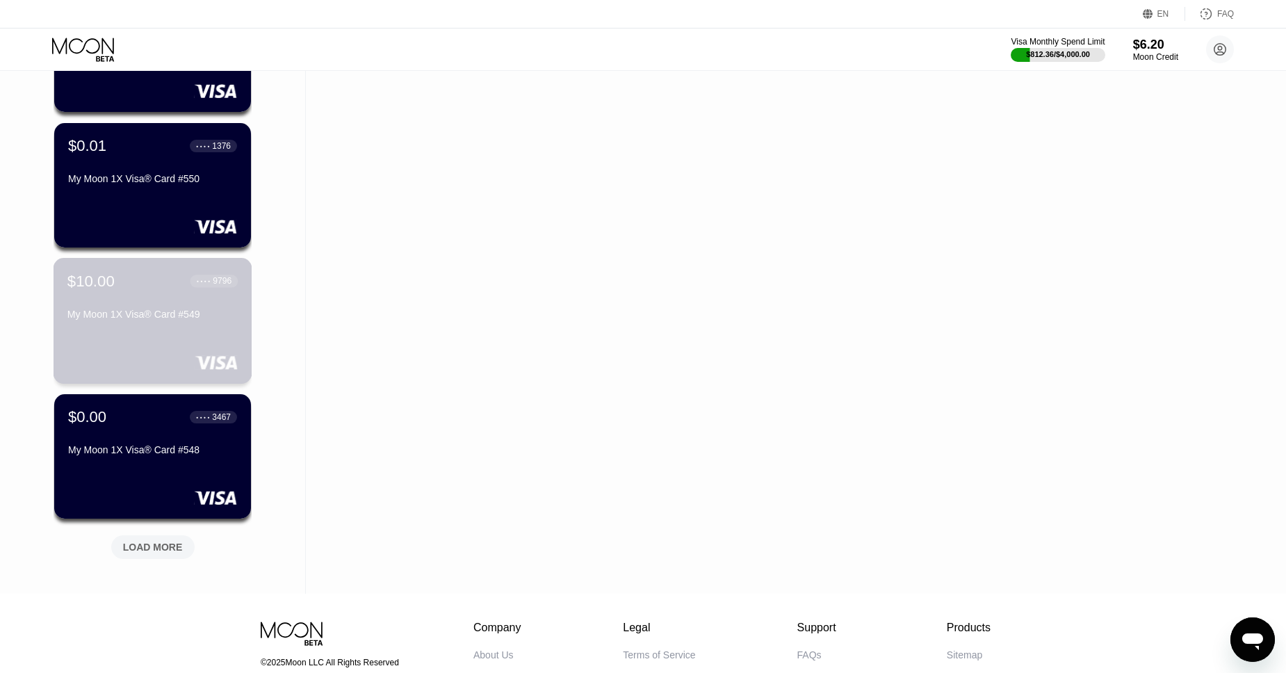
click at [149, 297] on div "$10.00 ● ● ● ● 9796 My Moon 1X Visa® Card #549" at bounding box center [152, 299] width 170 height 54
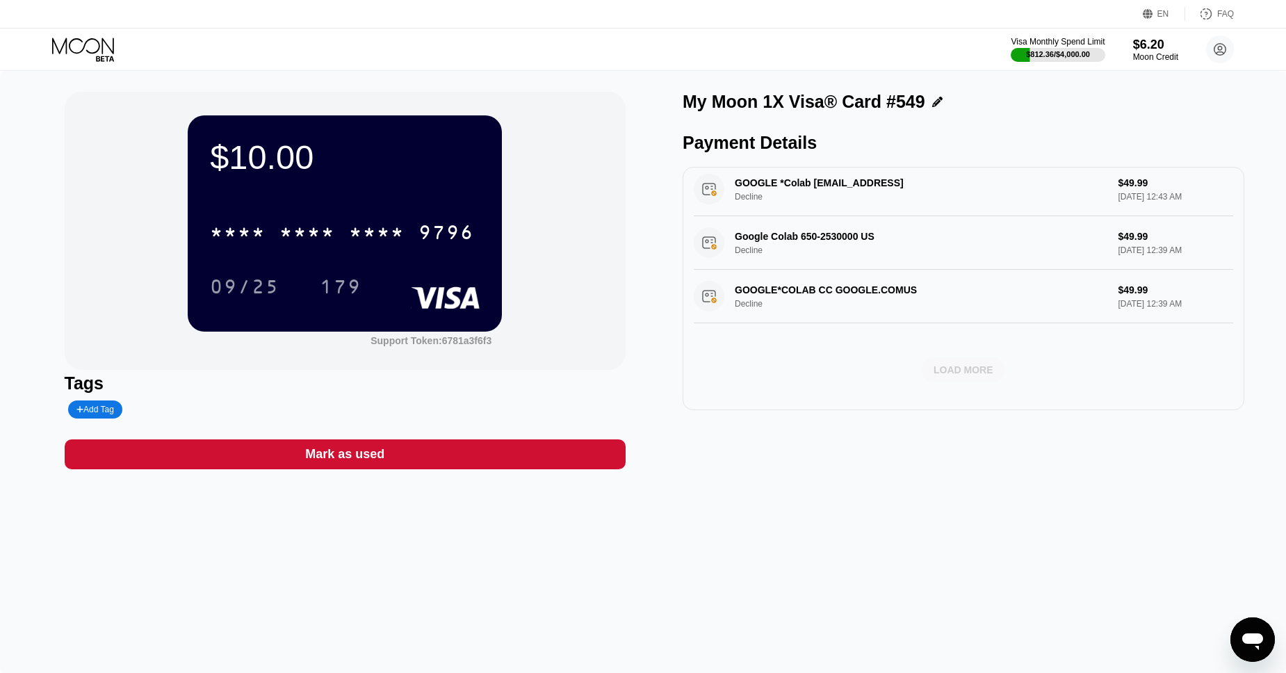
click at [966, 375] on div "LOAD MORE" at bounding box center [963, 369] width 60 height 13
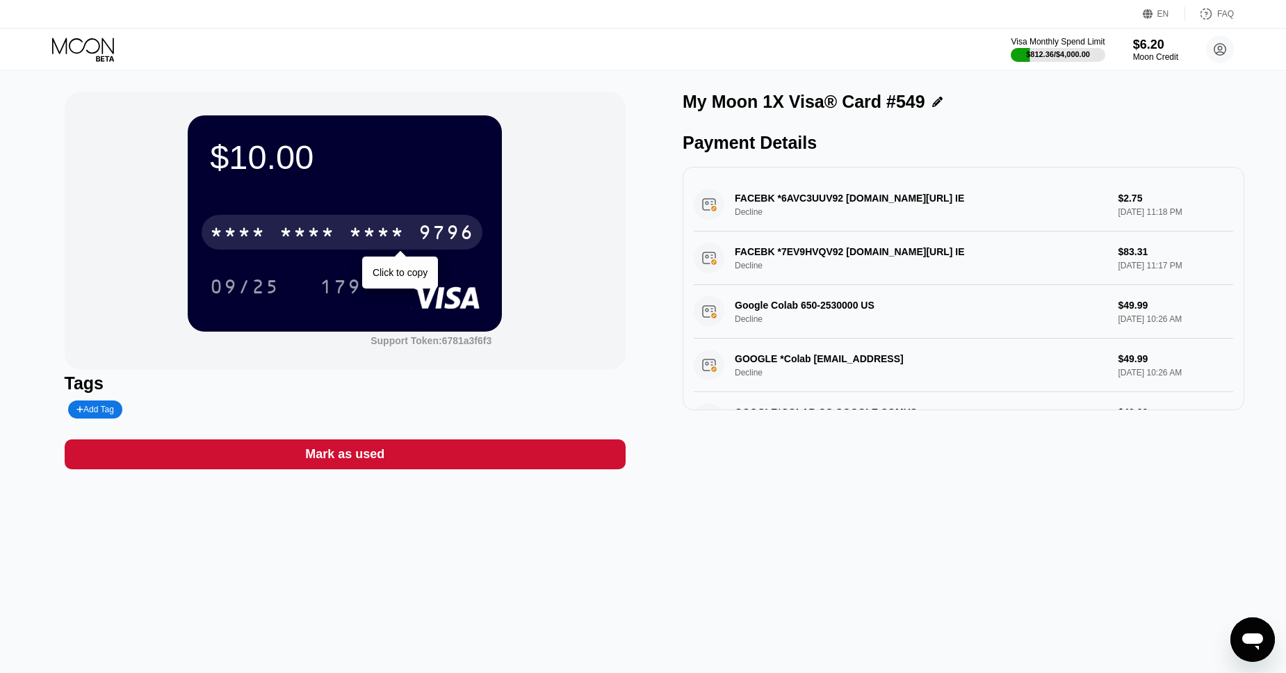
click at [417, 229] on div "* * * * * * * * * * * * 9796" at bounding box center [342, 232] width 281 height 35
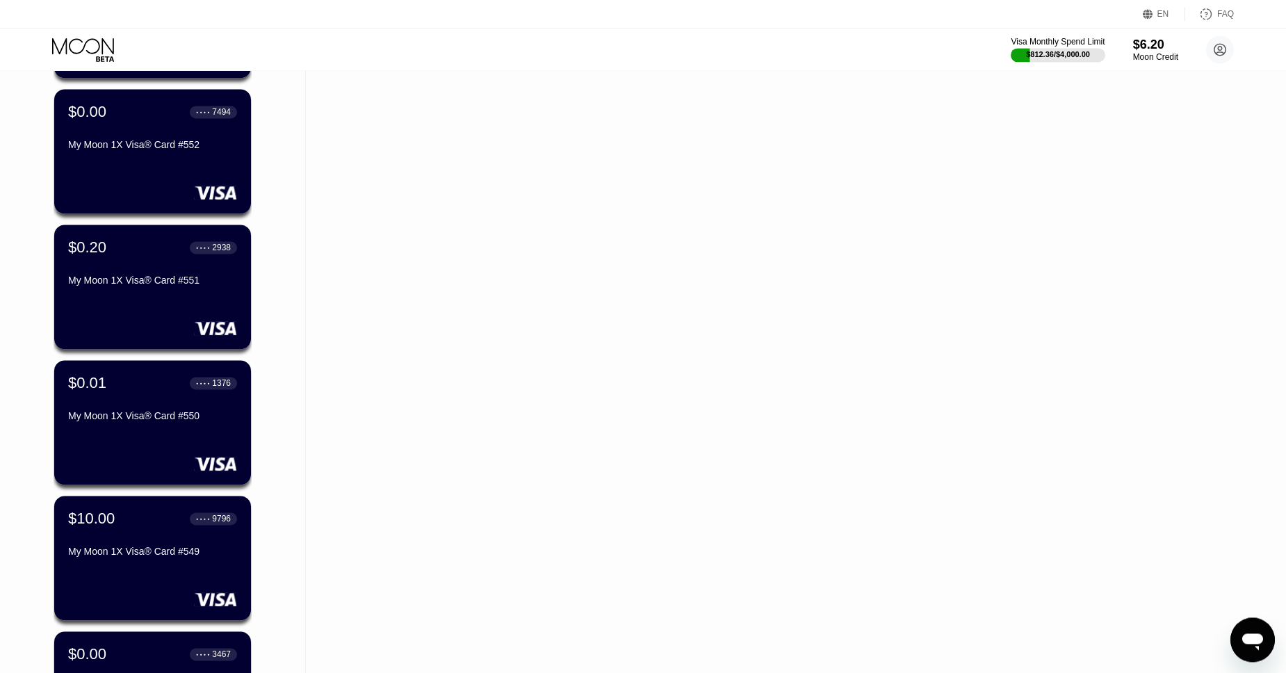
scroll to position [7904, 0]
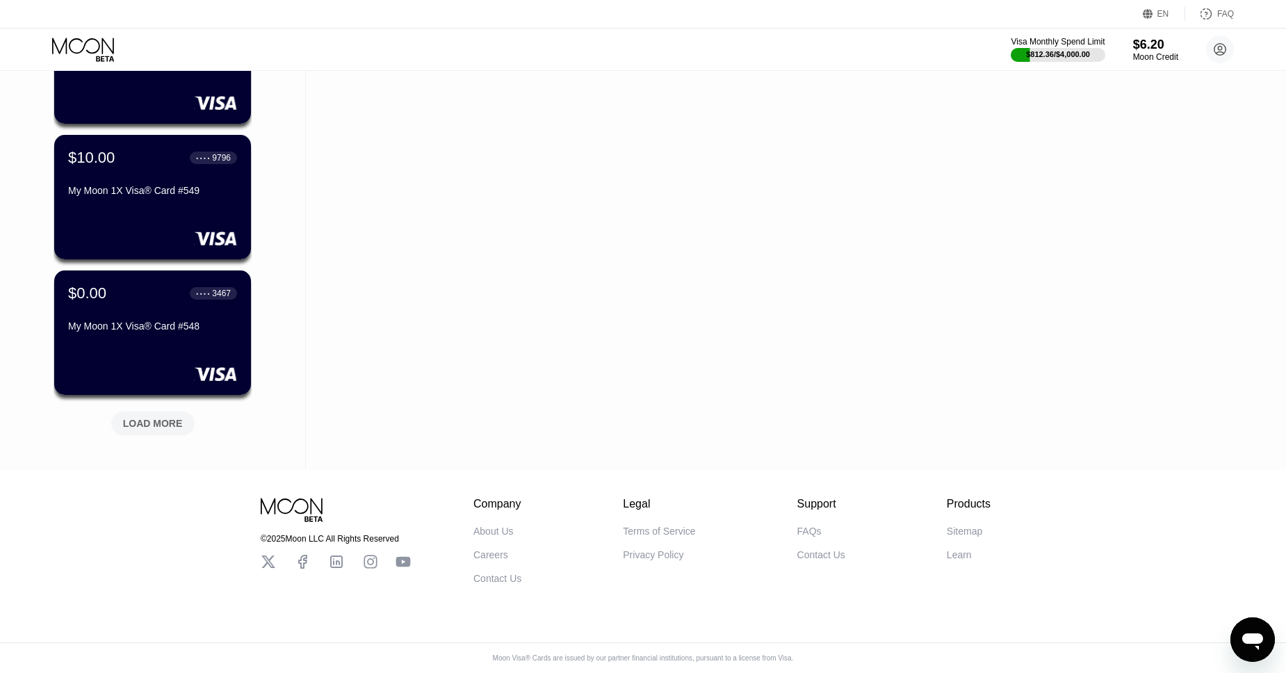
click at [145, 411] on div "LOAD MORE" at bounding box center [152, 423] width 83 height 24
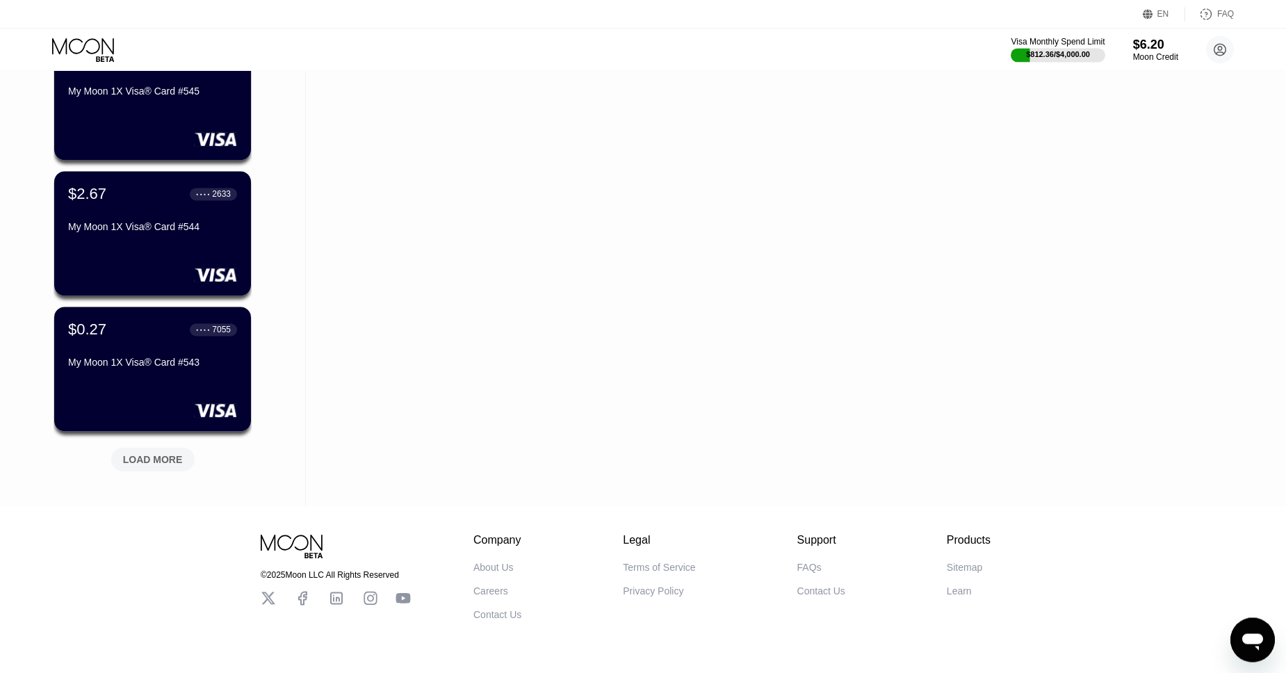
scroll to position [8557, 0]
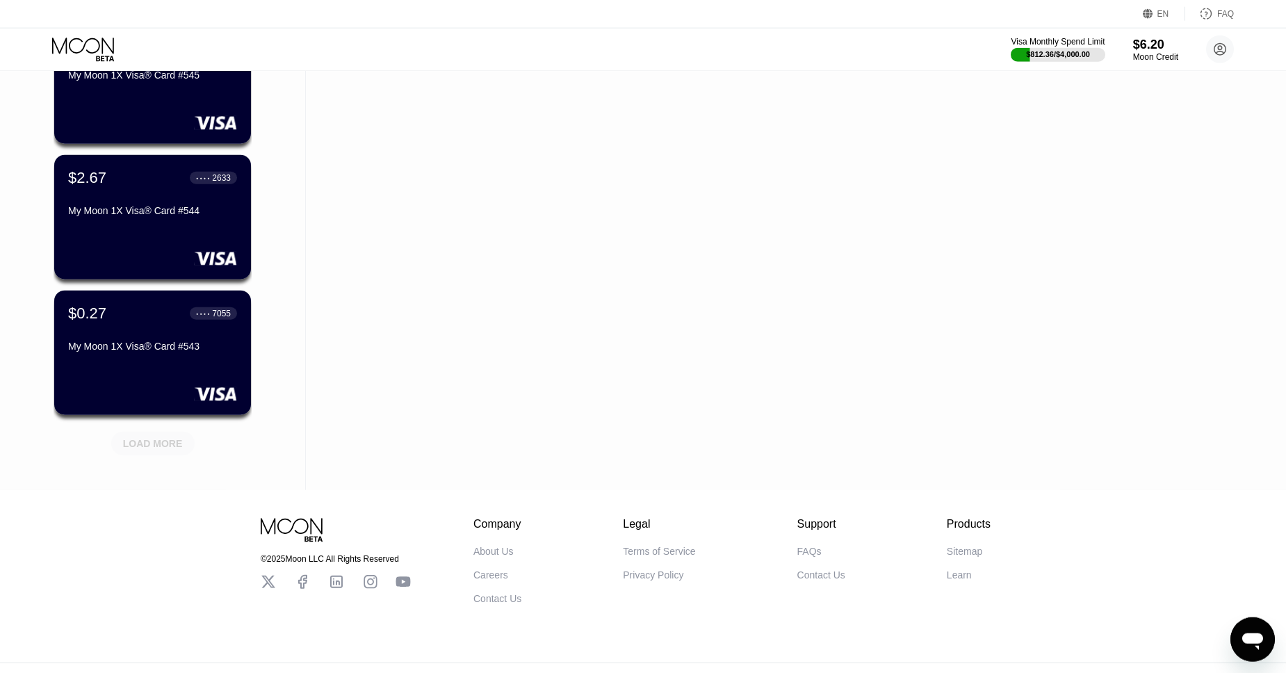
click at [163, 437] on div "LOAD MORE" at bounding box center [152, 444] width 83 height 24
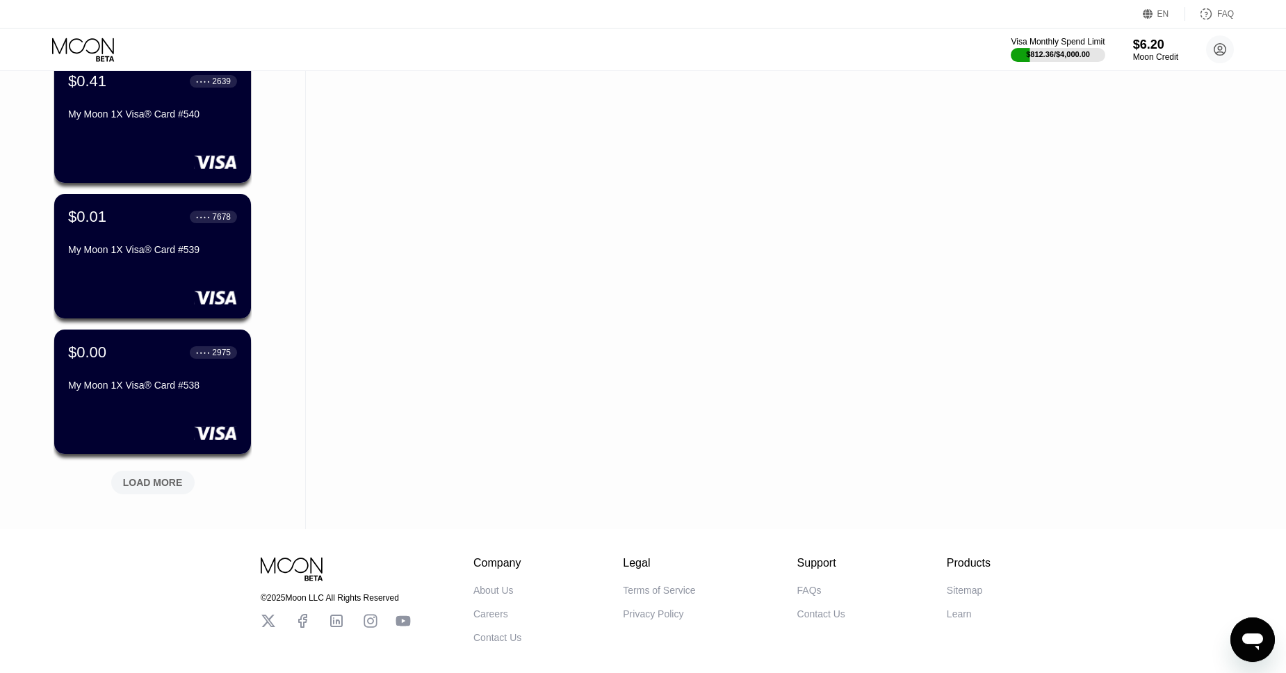
scroll to position [9199, 0]
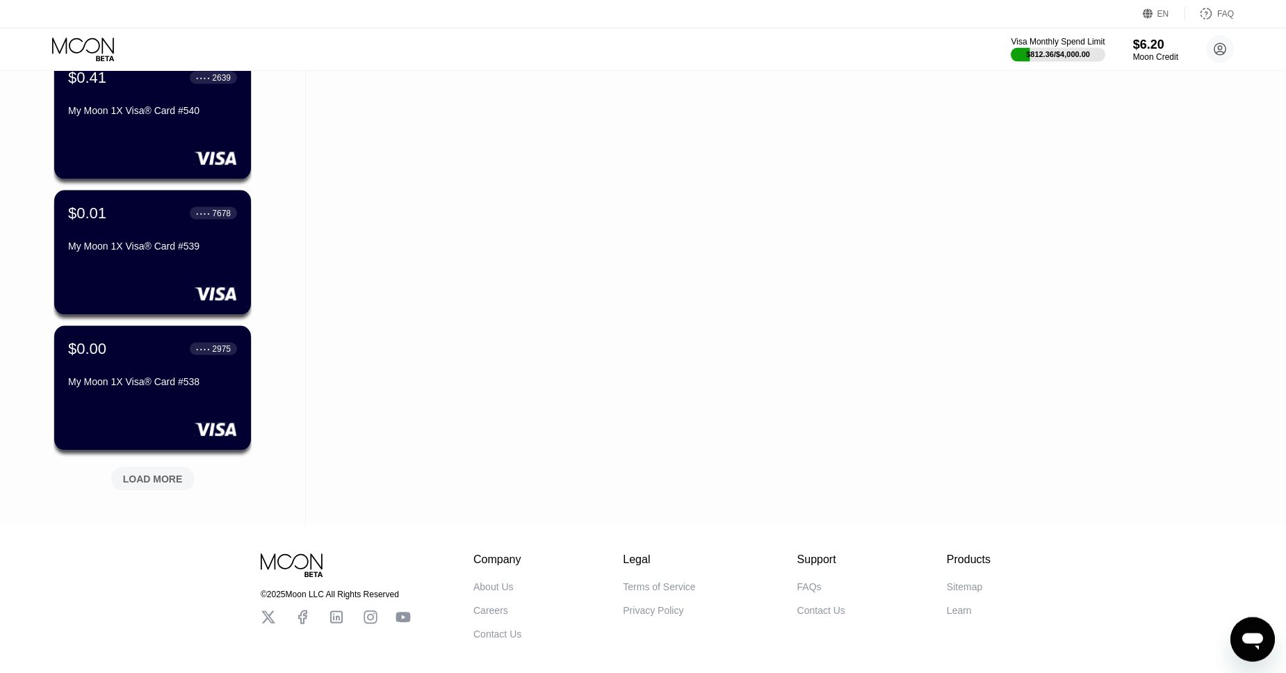
click at [140, 476] on div "LOAD MORE" at bounding box center [153, 479] width 60 height 13
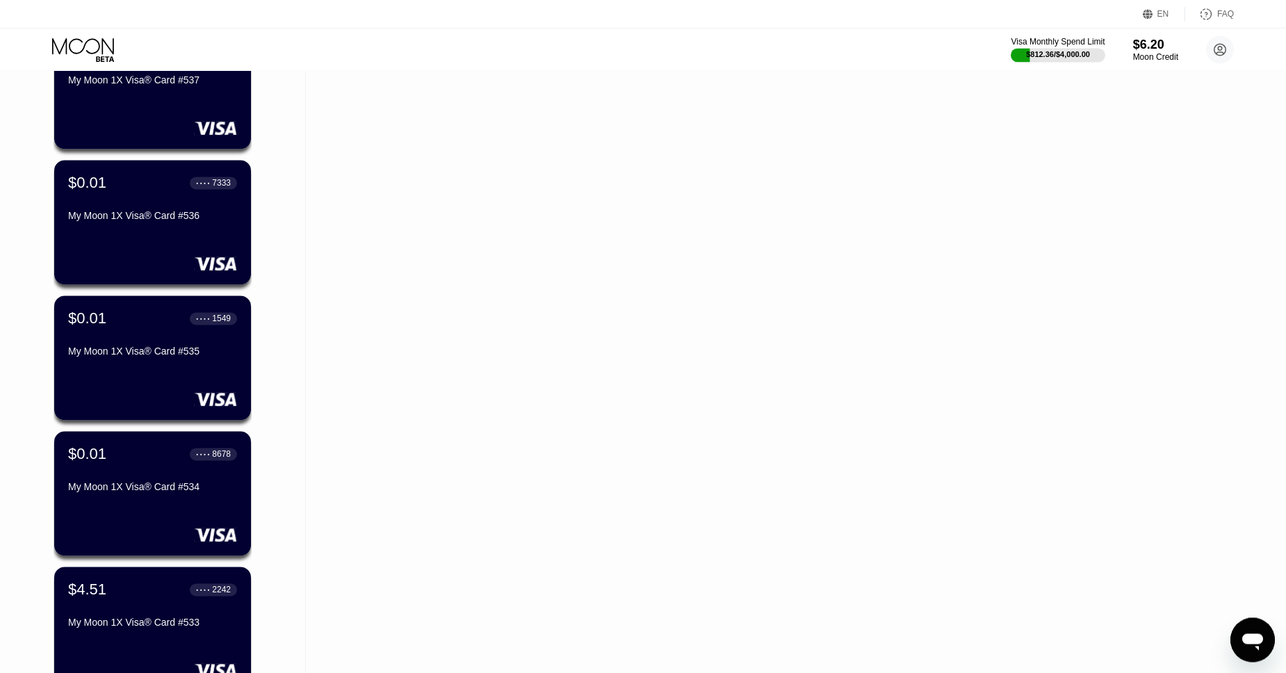
scroll to position [9936, 0]
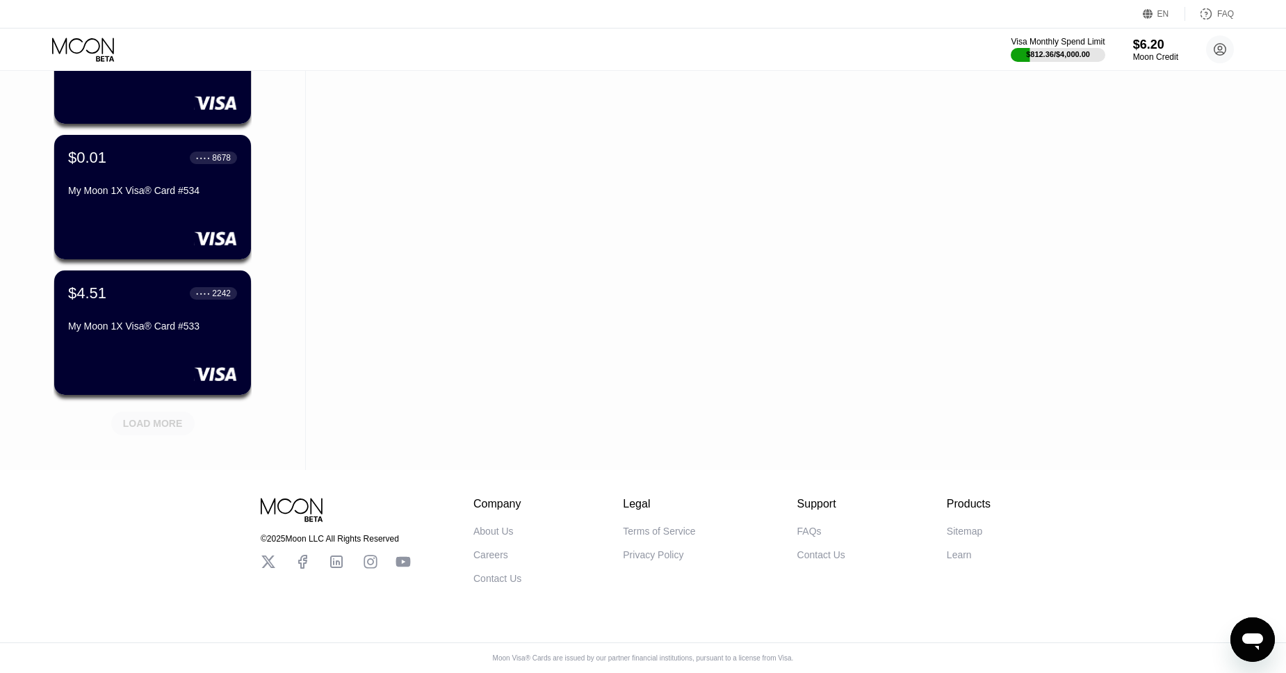
click at [167, 406] on div "LOAD MORE" at bounding box center [153, 420] width 104 height 29
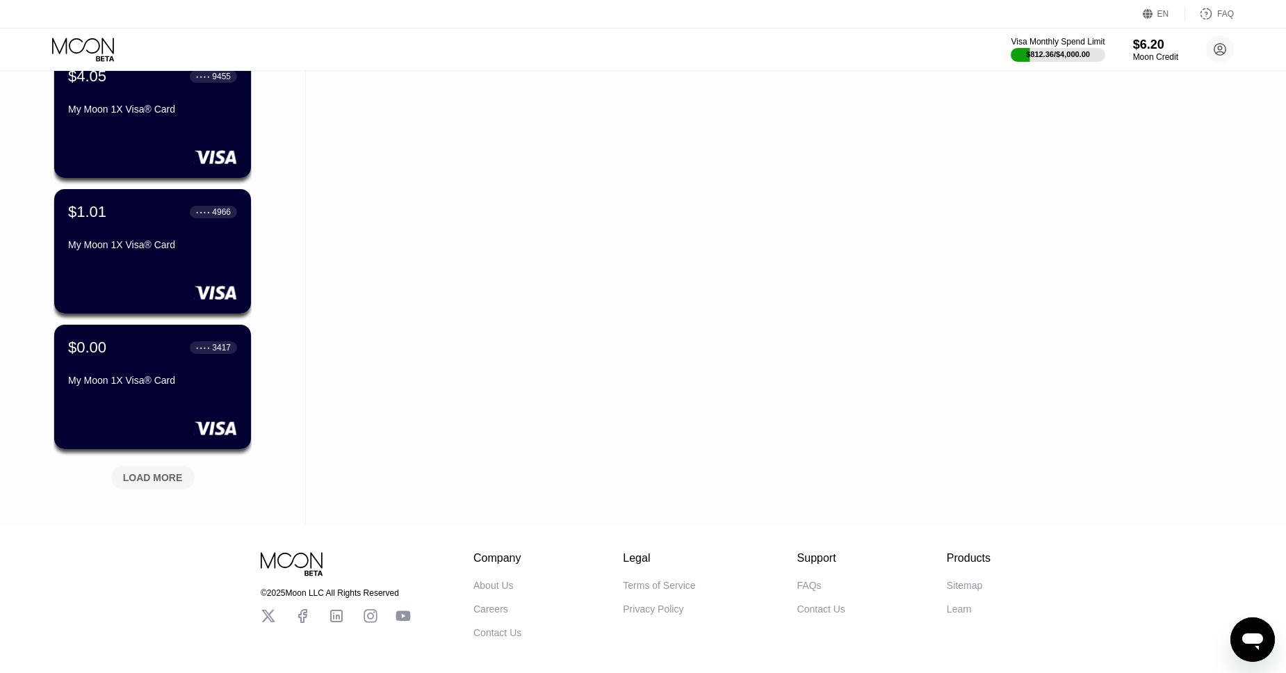
scroll to position [10598, 0]
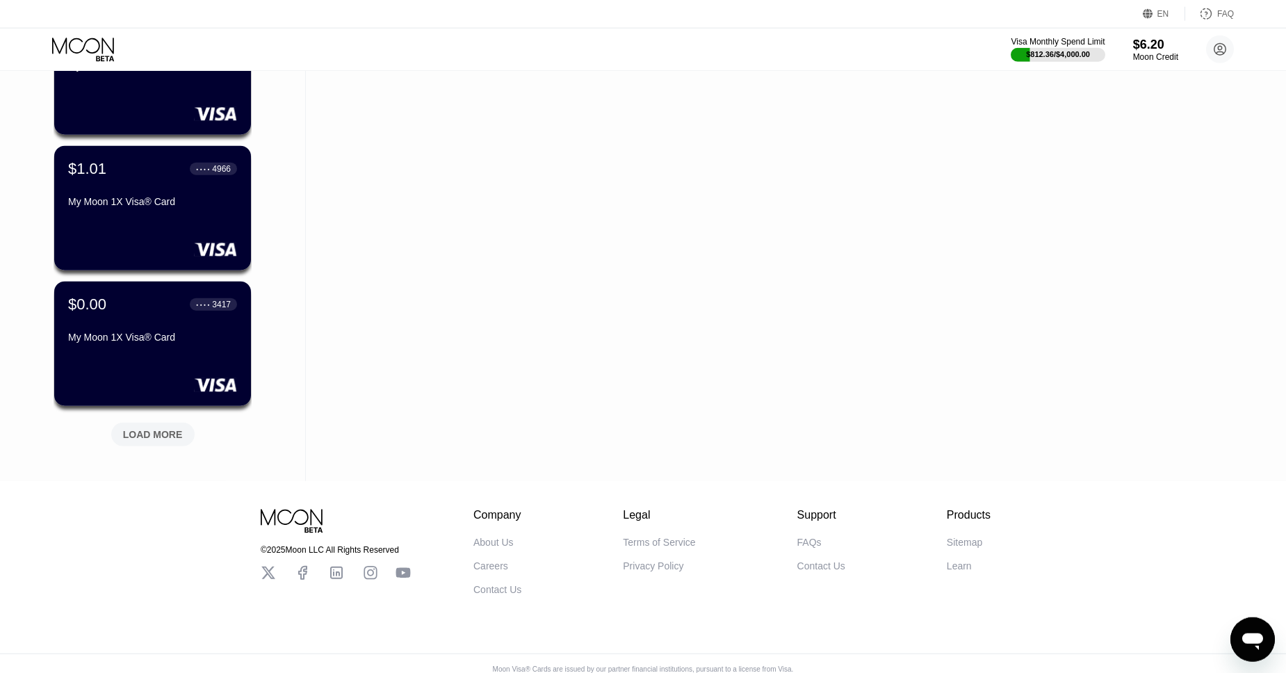
click at [158, 429] on div "LOAD MORE" at bounding box center [153, 434] width 60 height 13
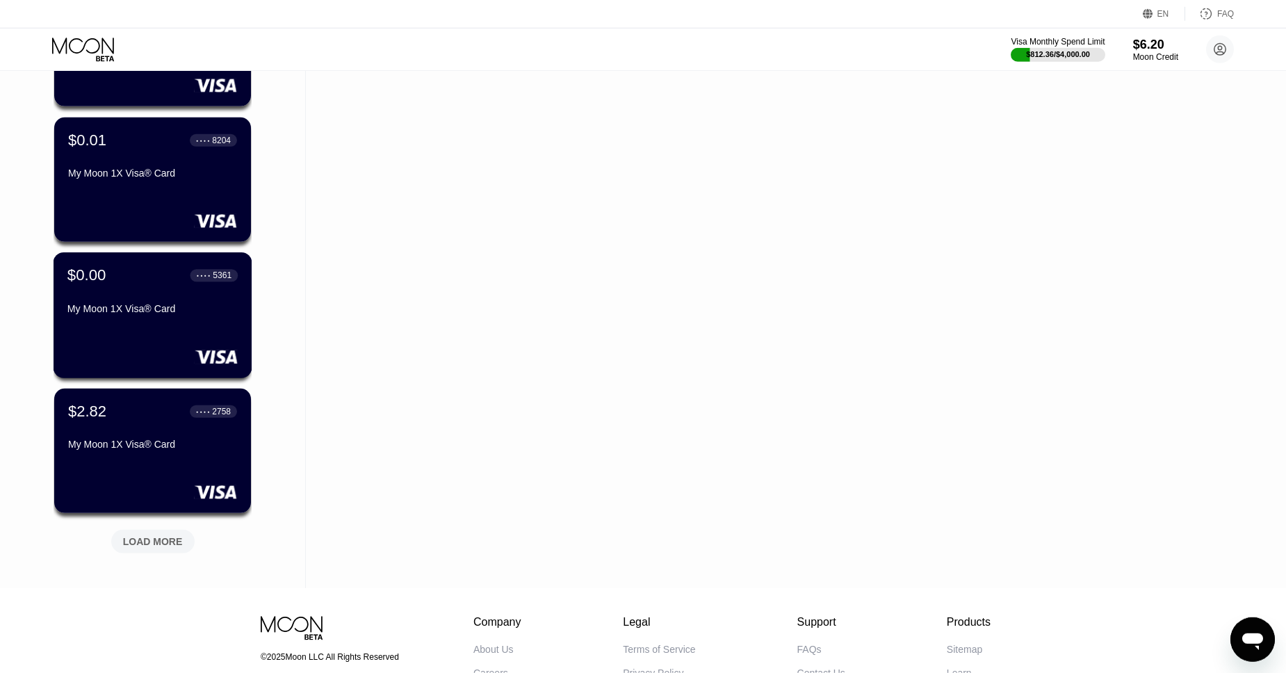
scroll to position [11188, 0]
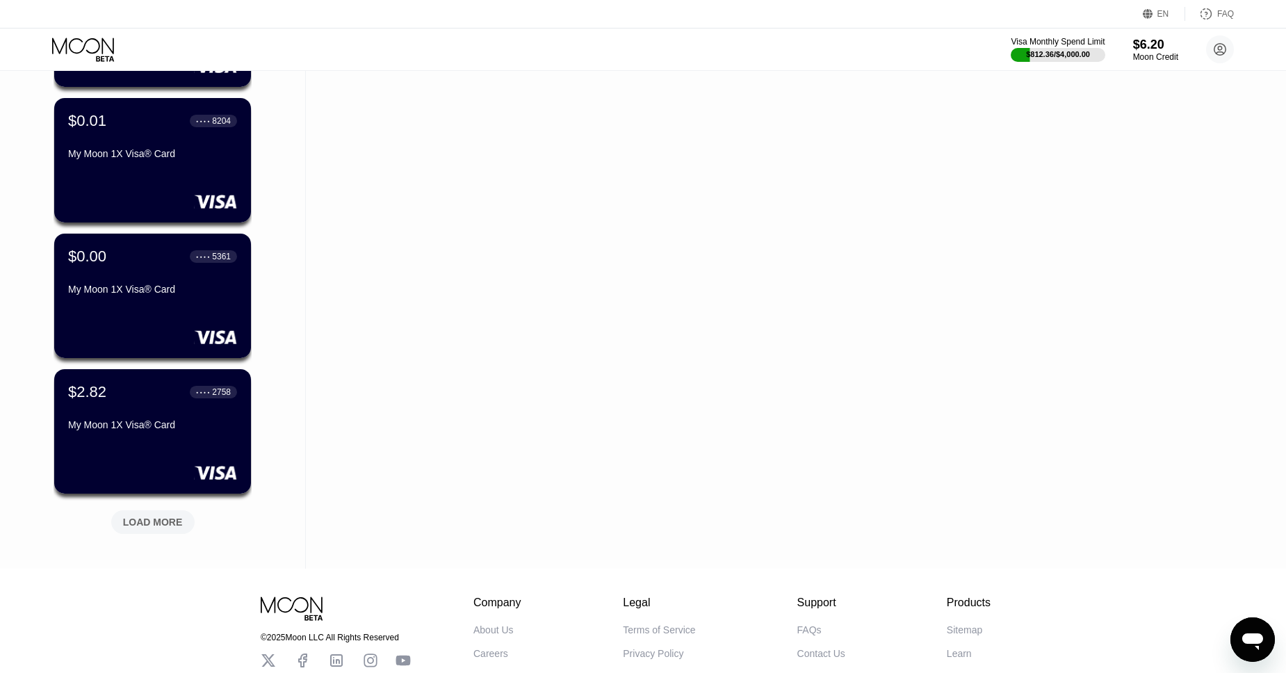
click at [161, 508] on div "LOAD MORE" at bounding box center [153, 518] width 104 height 29
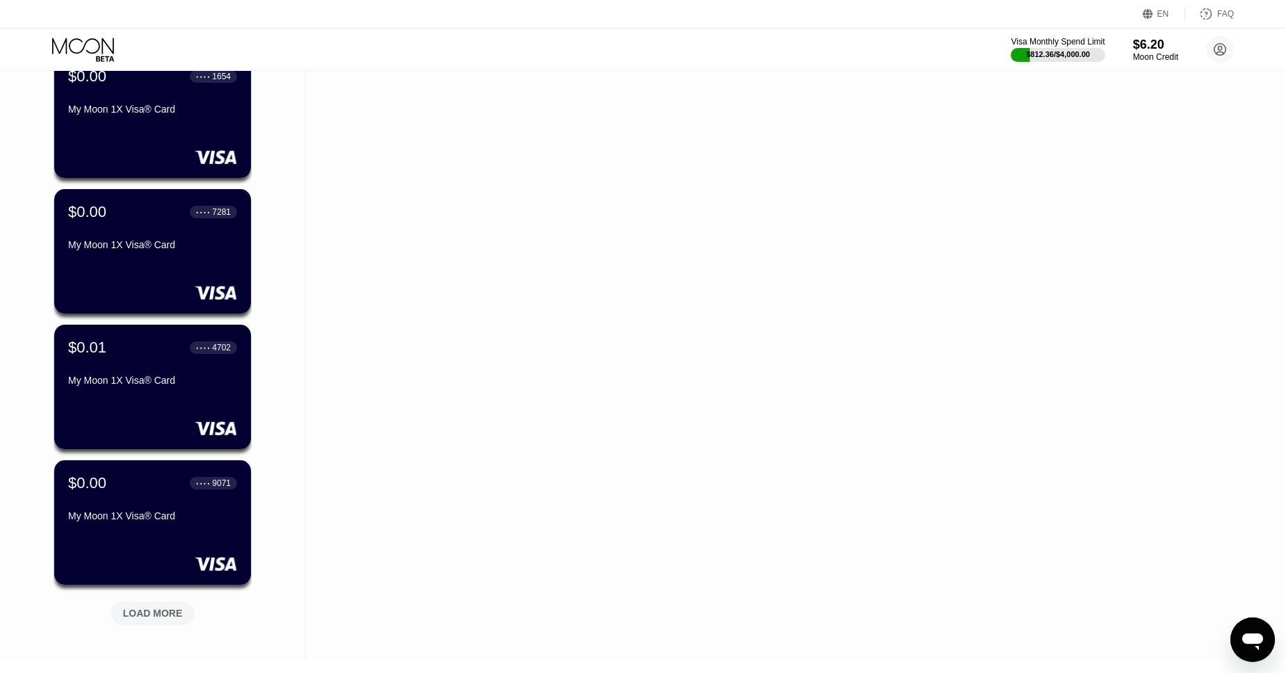
scroll to position [11838, 0]
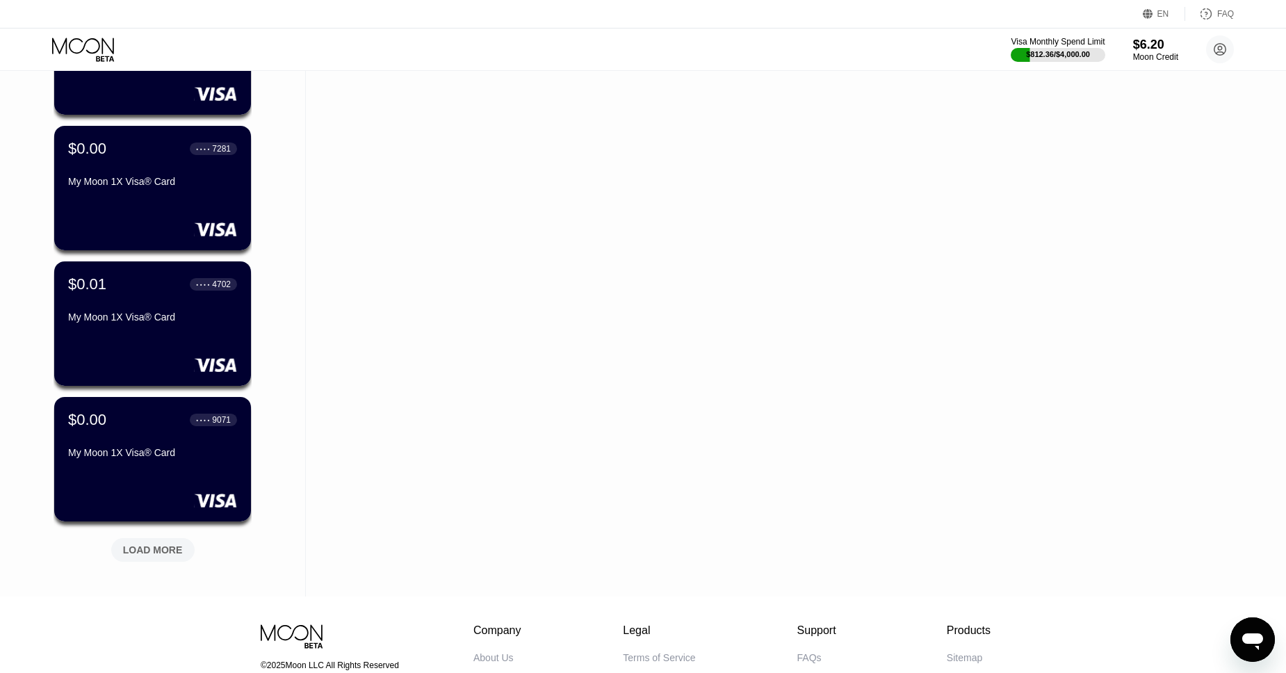
click at [126, 543] on div "LOAD MORE" at bounding box center [152, 550] width 83 height 24
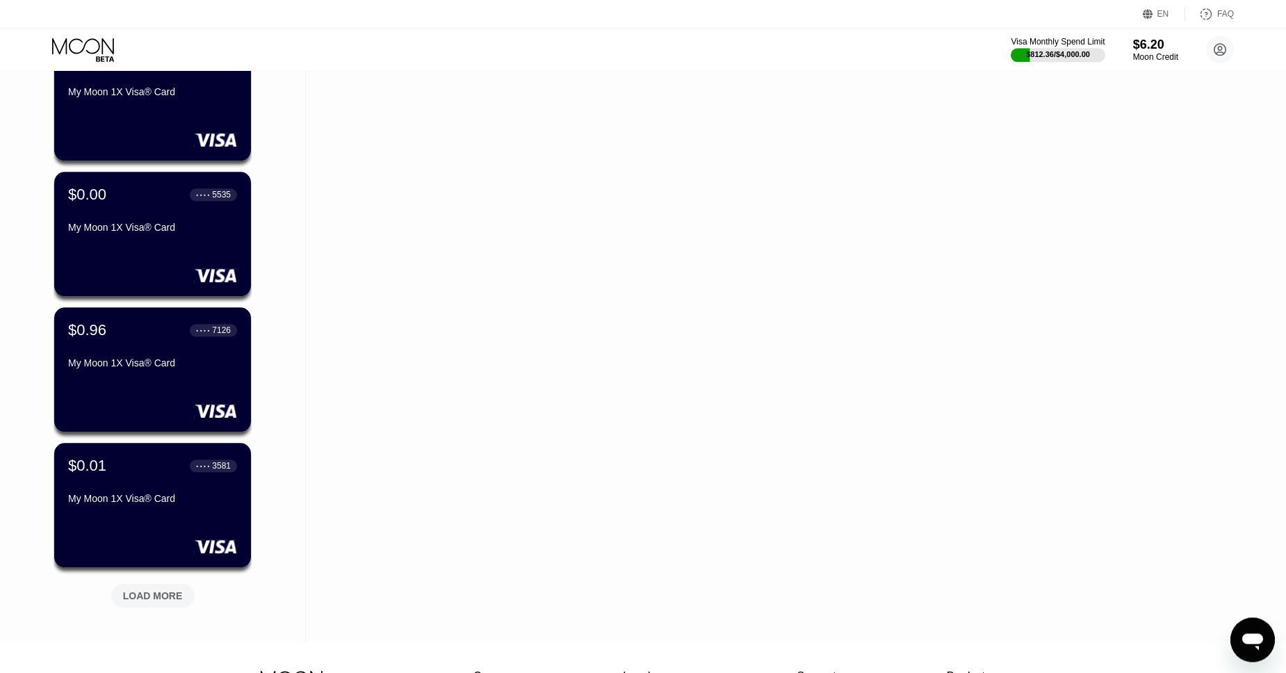
scroll to position [12479, 0]
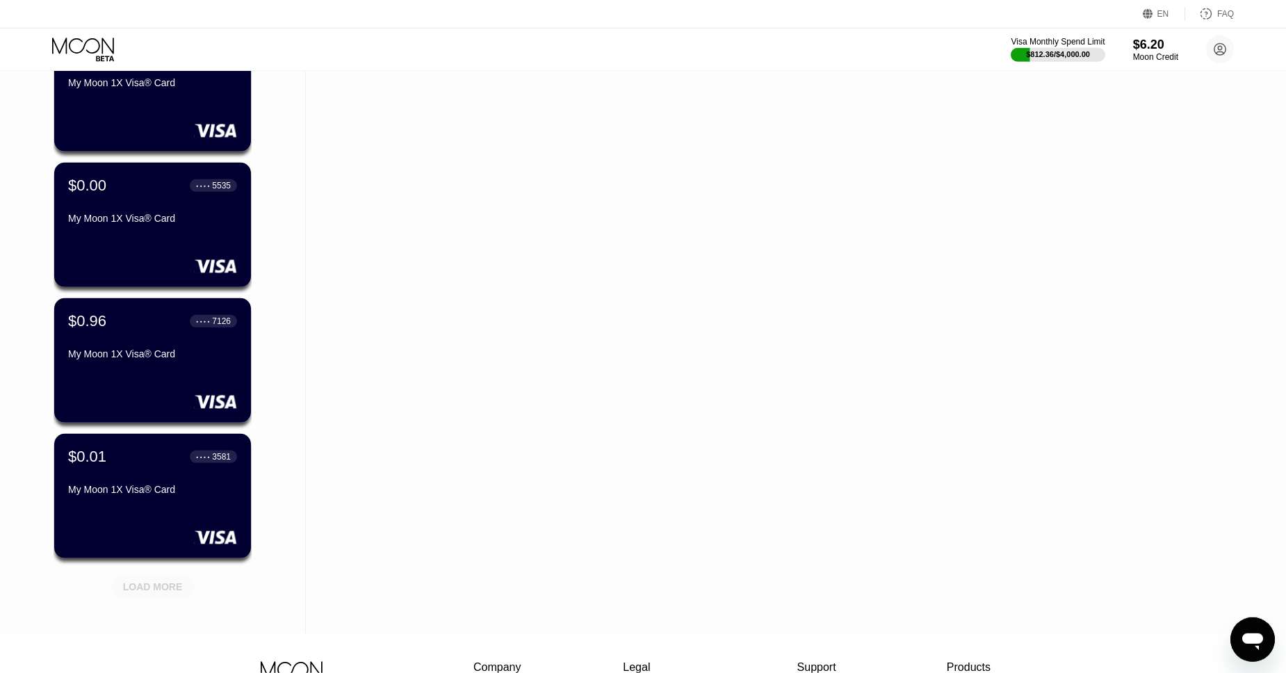
click at [154, 574] on div "LOAD MORE" at bounding box center [153, 583] width 104 height 29
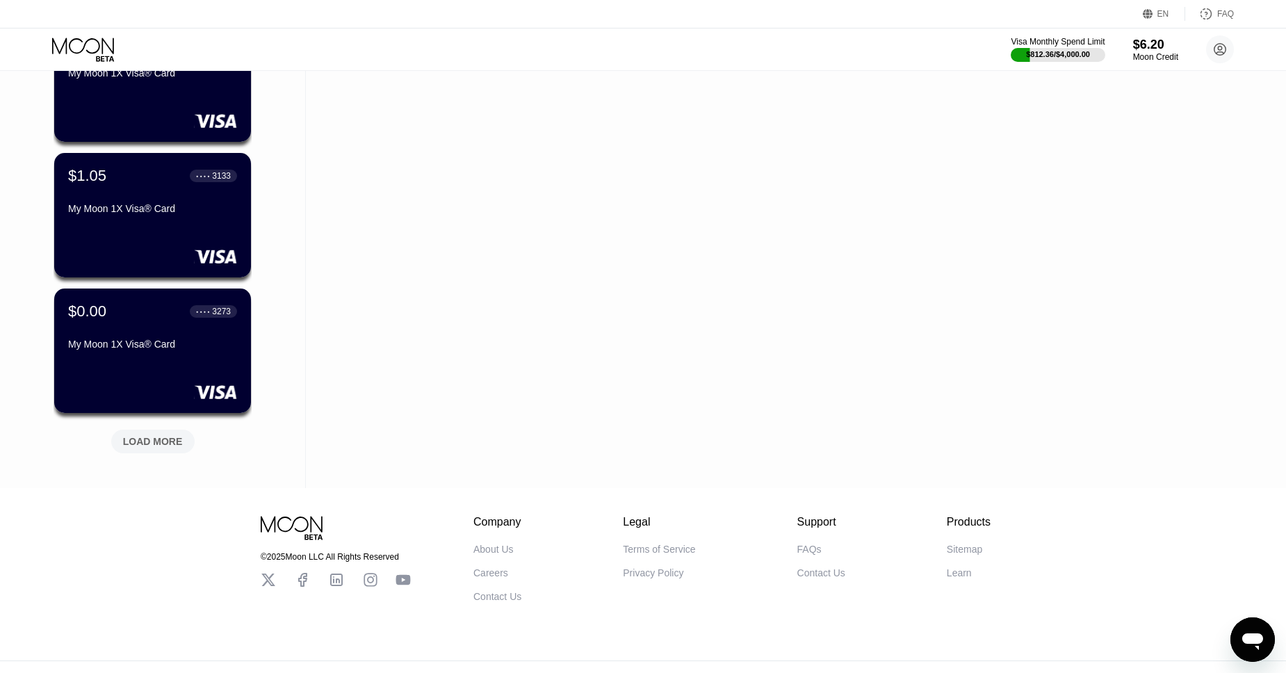
scroll to position [13324, 0]
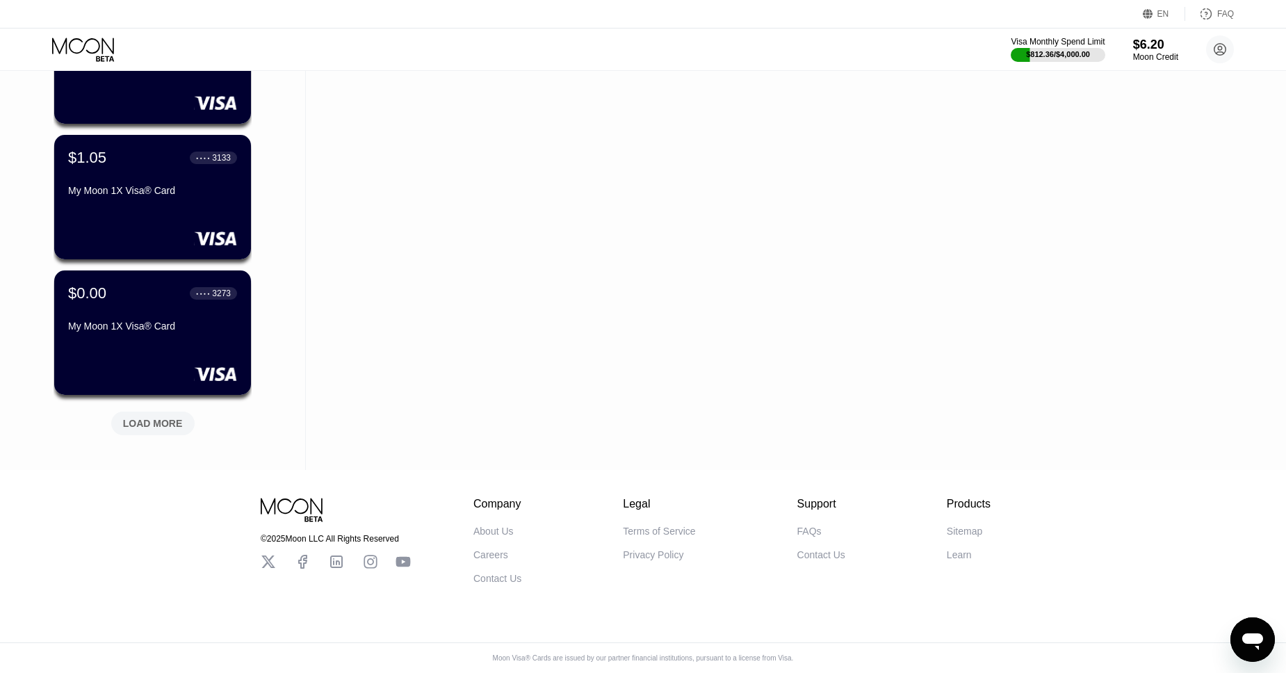
click at [162, 412] on div "LOAD MORE" at bounding box center [152, 423] width 83 height 24
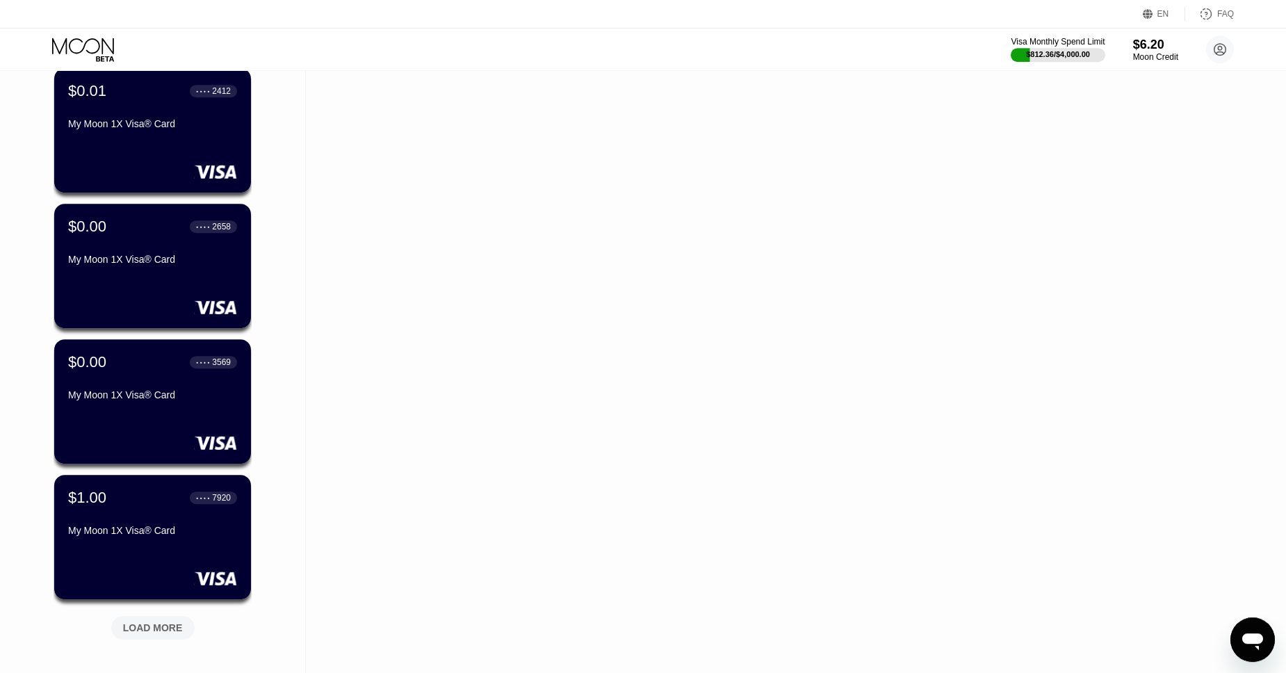
scroll to position [13793, 0]
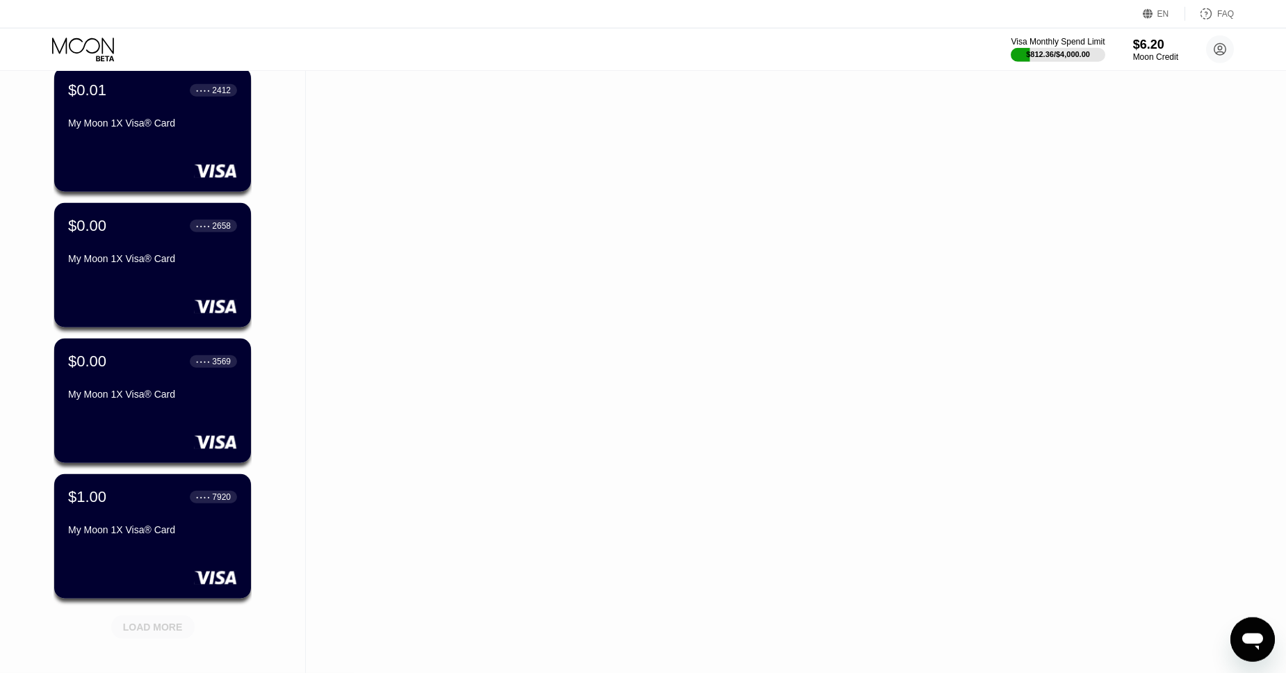
click at [161, 633] on div "LOAD MORE" at bounding box center [153, 627] width 60 height 13
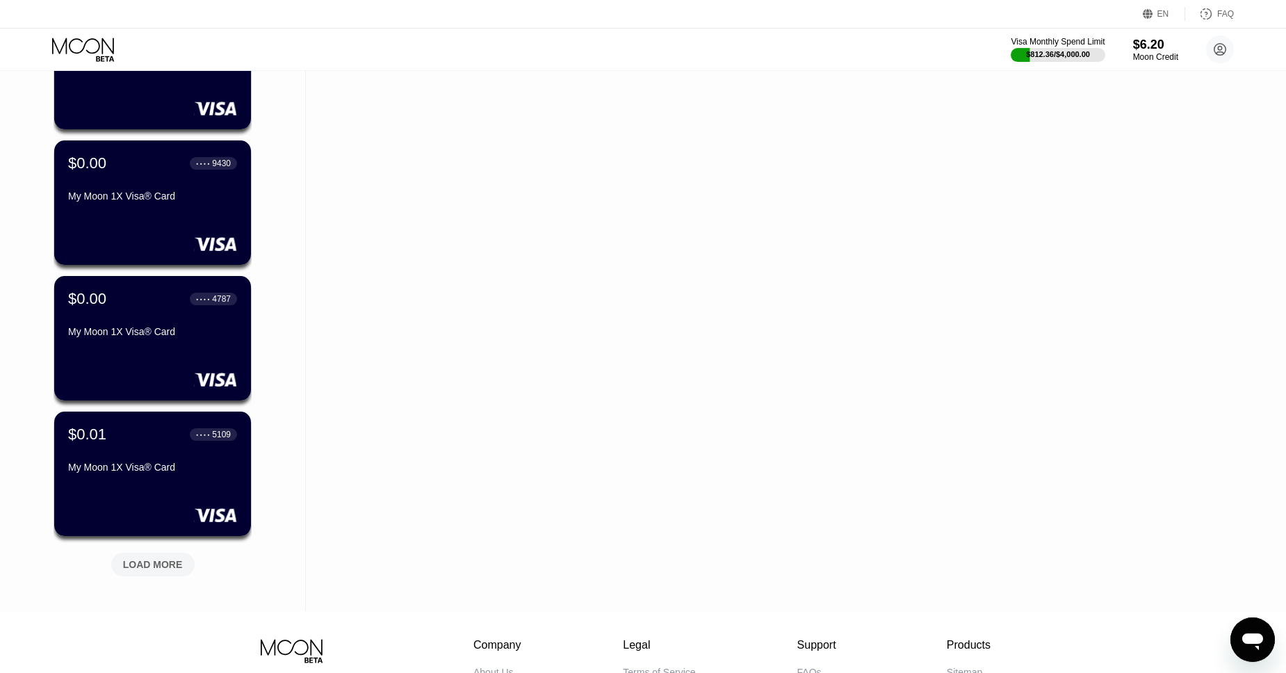
scroll to position [14537, 0]
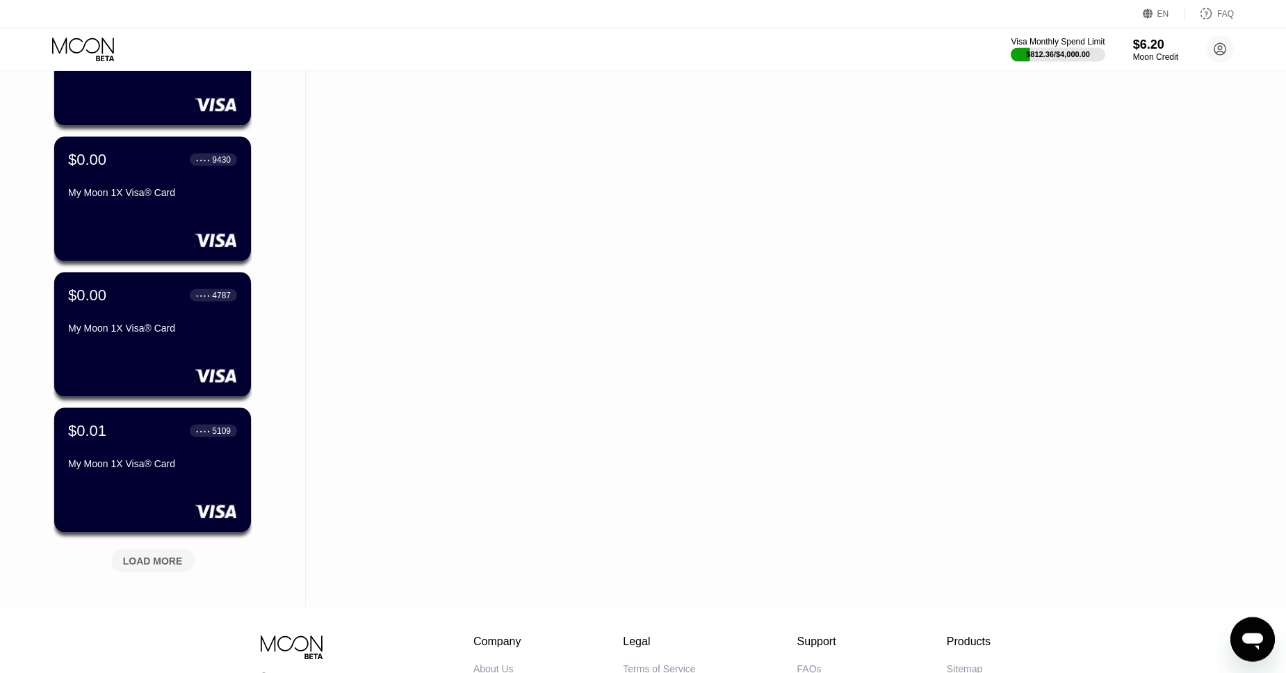
click at [165, 553] on div "LOAD MORE" at bounding box center [152, 561] width 83 height 24
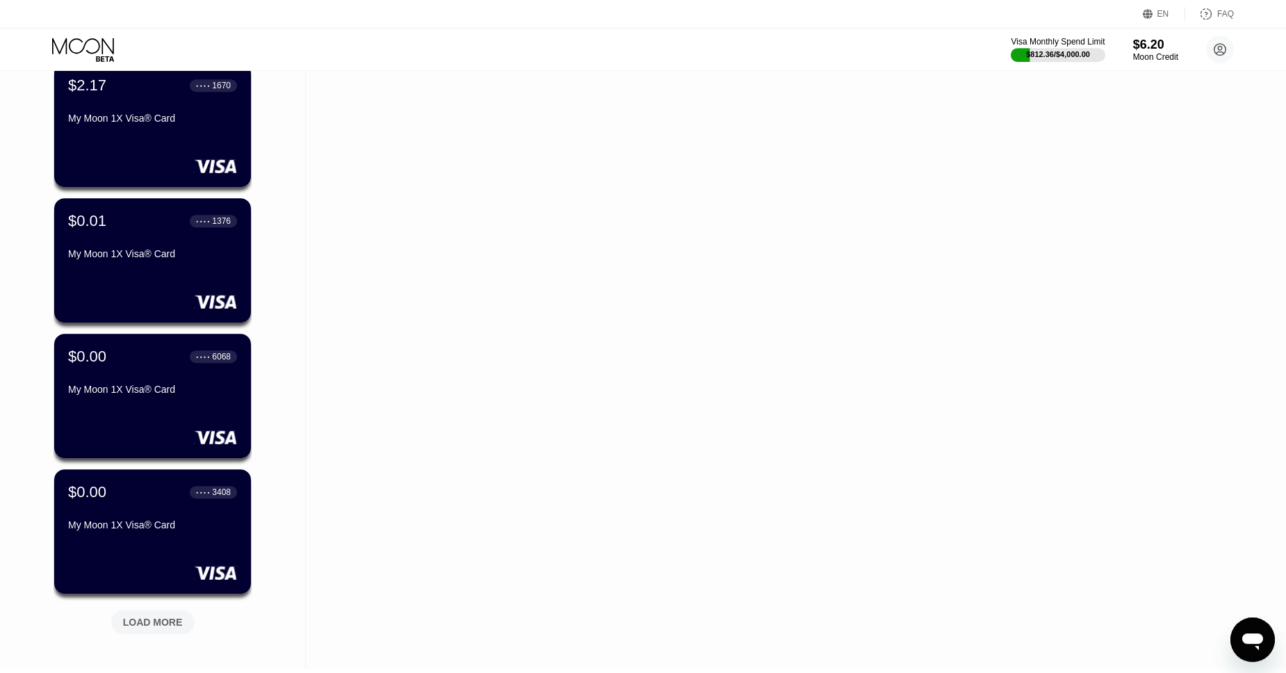
scroll to position [15159, 0]
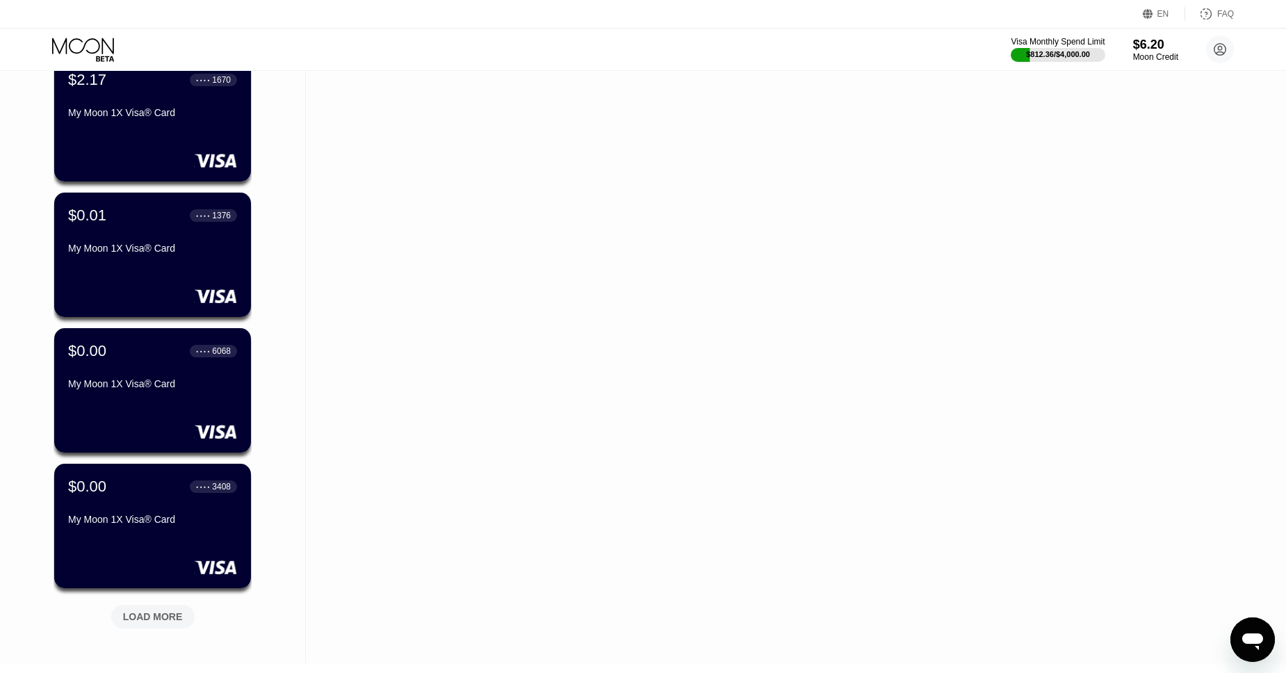
click at [151, 617] on div "LOAD MORE" at bounding box center [153, 616] width 60 height 13
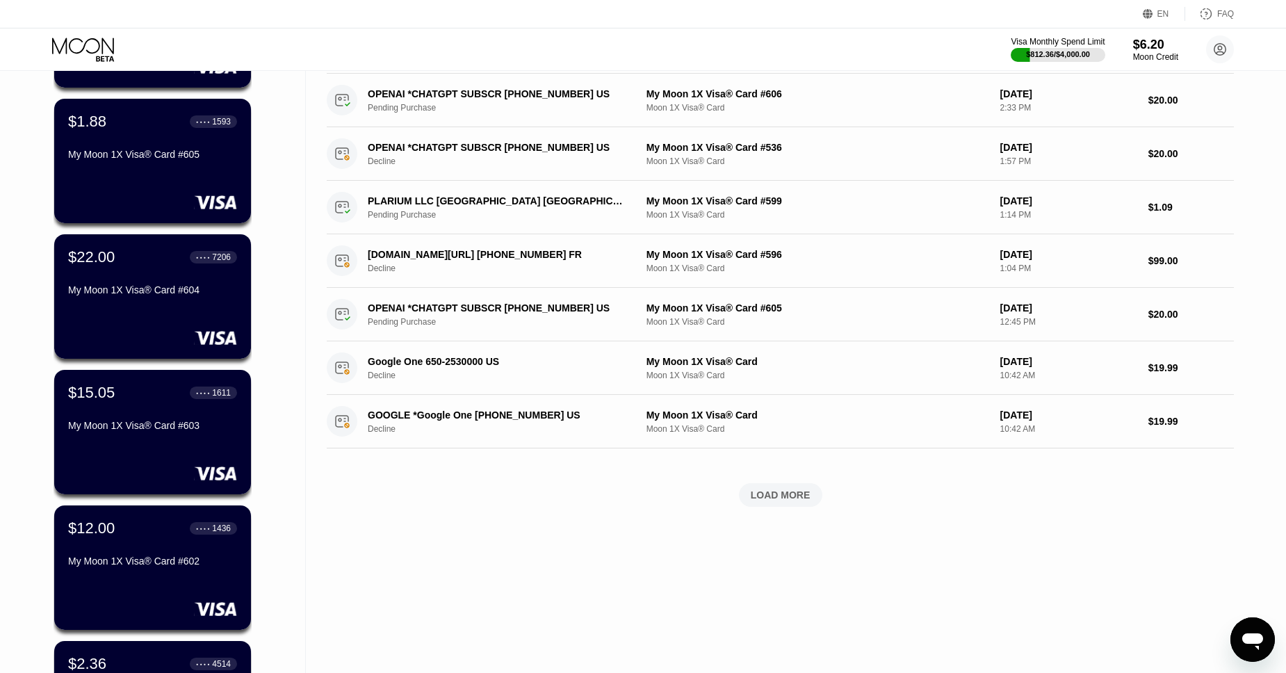
scroll to position [0, 0]
